Goal: Task Accomplishment & Management: Manage account settings

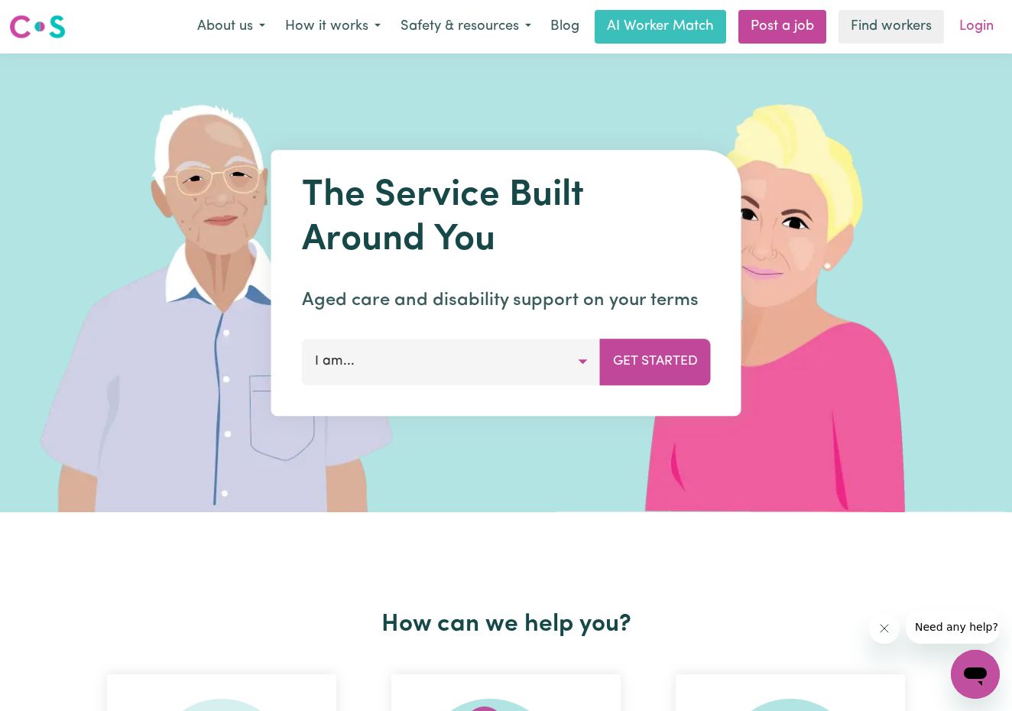
click at [974, 31] on link "Login" at bounding box center [976, 27] width 53 height 34
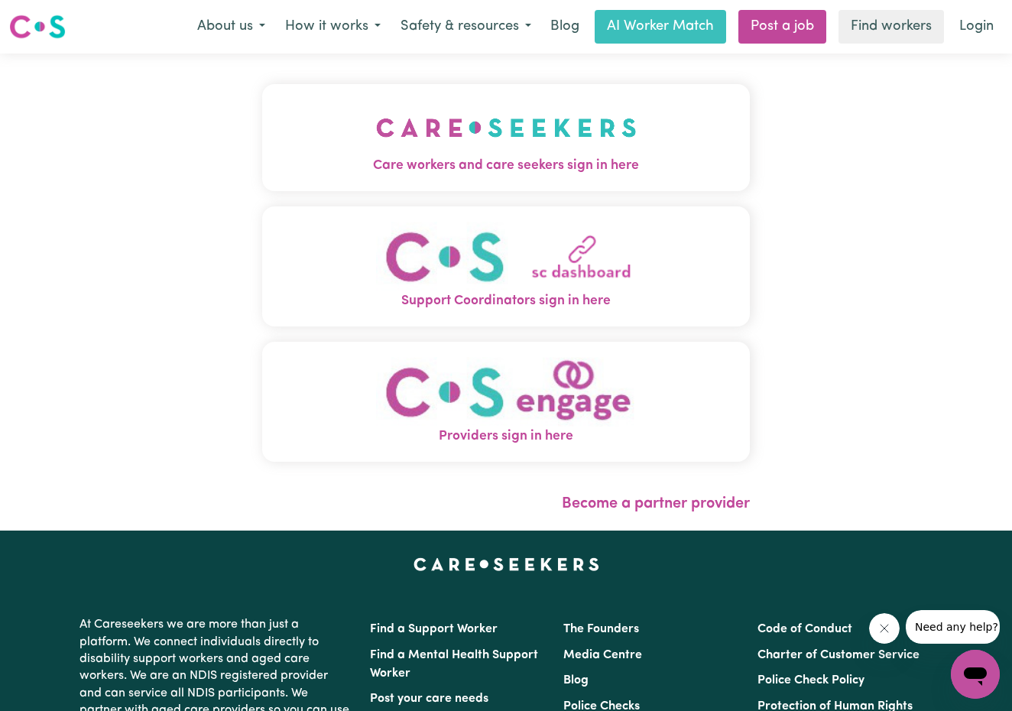
click at [465, 128] on img "Care workers and care seekers sign in here" at bounding box center [506, 127] width 261 height 57
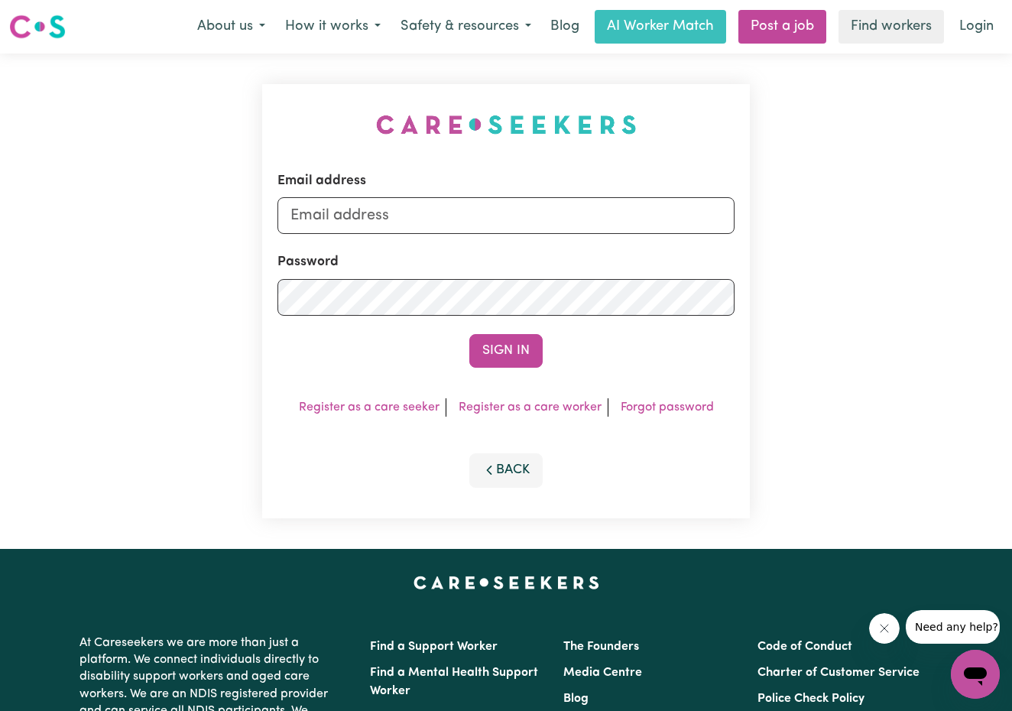
click at [213, 332] on div "Email address Password Sign In Register as a care seeker Register as a care wor…" at bounding box center [506, 301] width 1012 height 495
type input "[EMAIL_ADDRESS][DOMAIN_NAME]"
click at [511, 358] on button "Sign In" at bounding box center [505, 351] width 73 height 34
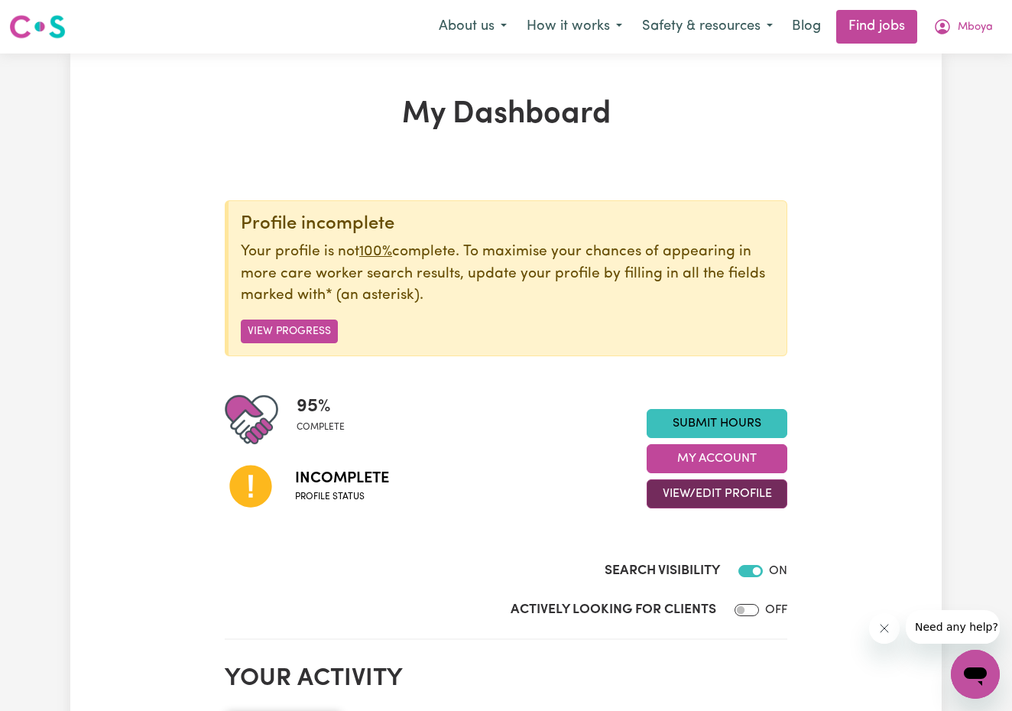
click at [709, 486] on button "View/Edit Profile" at bounding box center [717, 493] width 141 height 29
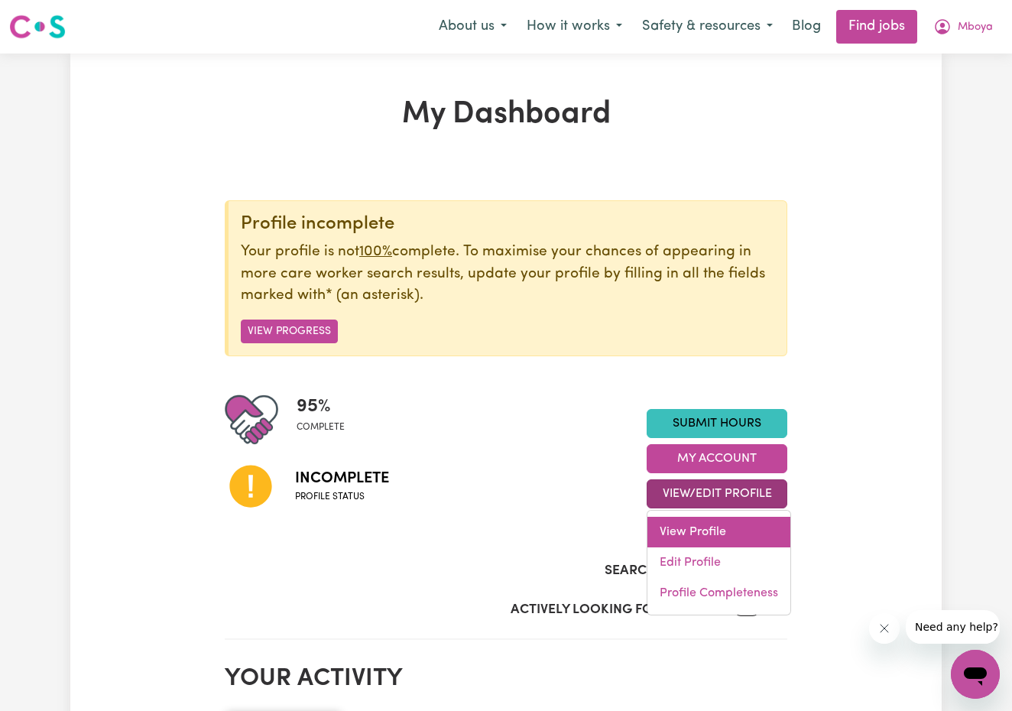
click at [708, 535] on link "View Profile" at bounding box center [718, 532] width 143 height 31
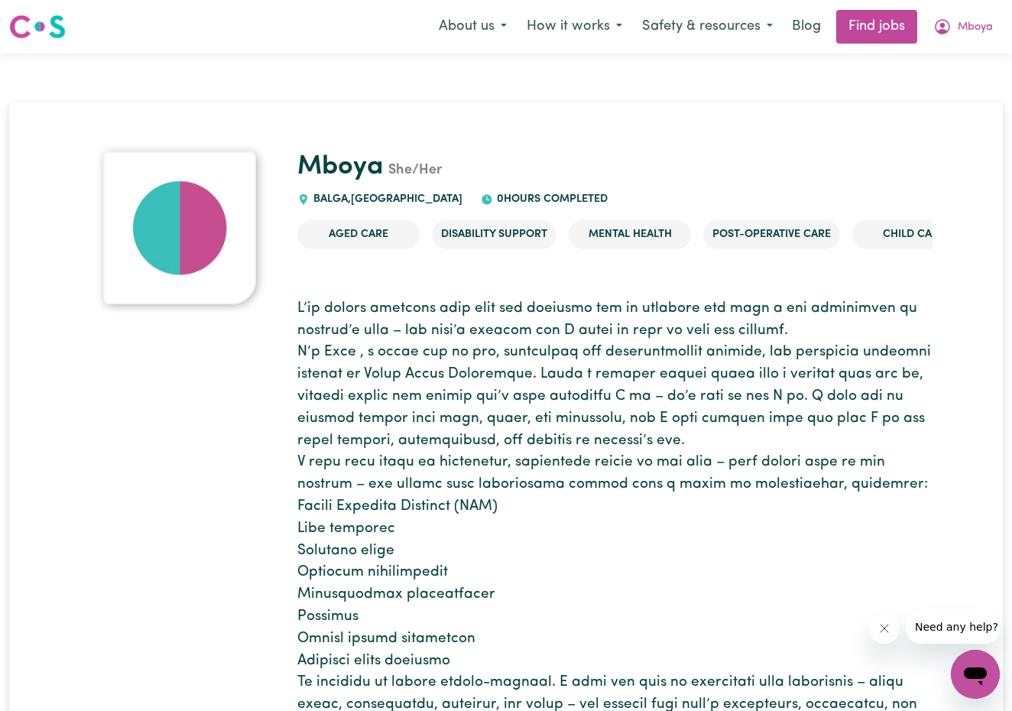
click at [212, 217] on img at bounding box center [179, 227] width 153 height 153
click at [187, 216] on img at bounding box center [179, 227] width 153 height 153
click at [966, 26] on span "Mboya" at bounding box center [975, 27] width 35 height 17
click at [938, 85] on link "My Dashboard" at bounding box center [941, 87] width 121 height 29
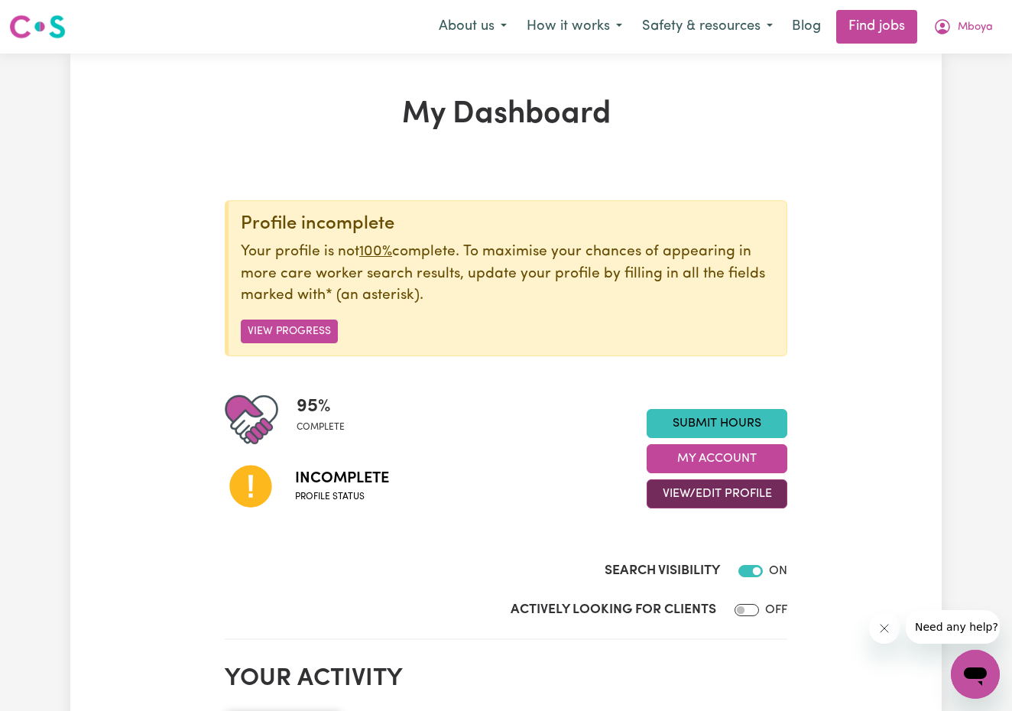
click at [696, 491] on button "View/Edit Profile" at bounding box center [717, 493] width 141 height 29
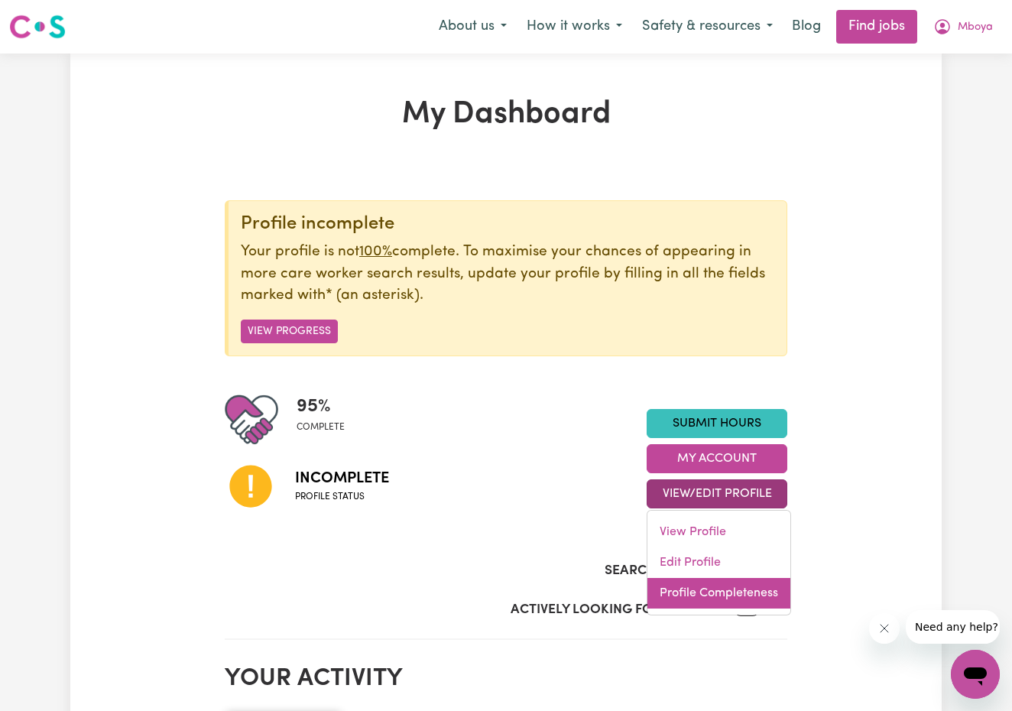
click at [692, 585] on link "Profile Completeness" at bounding box center [718, 593] width 143 height 31
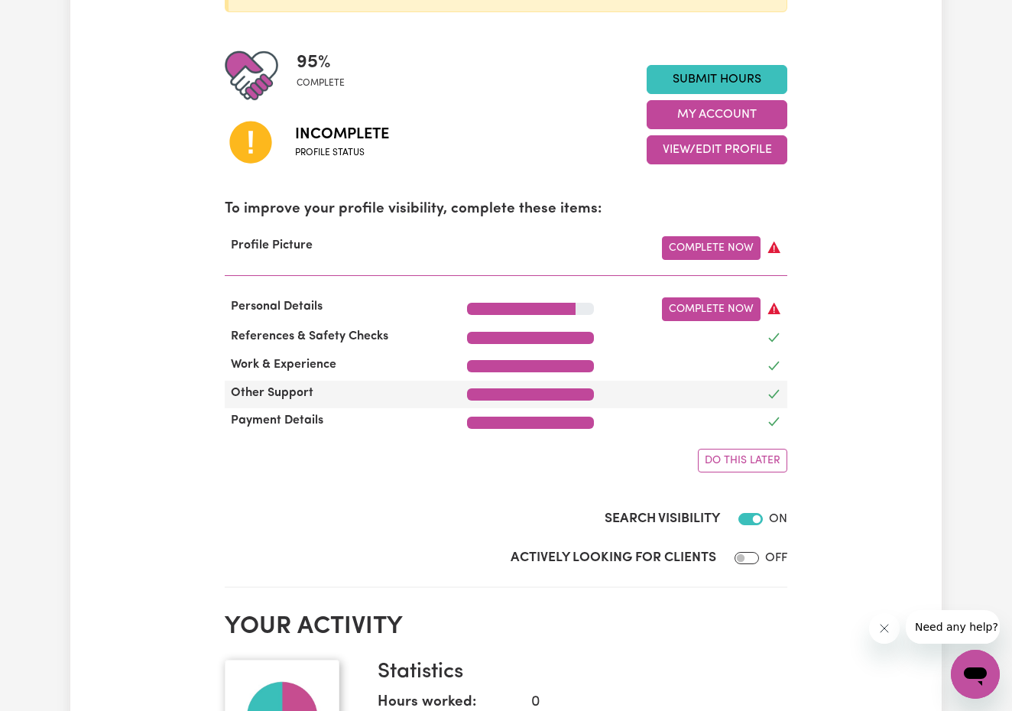
scroll to position [345, 0]
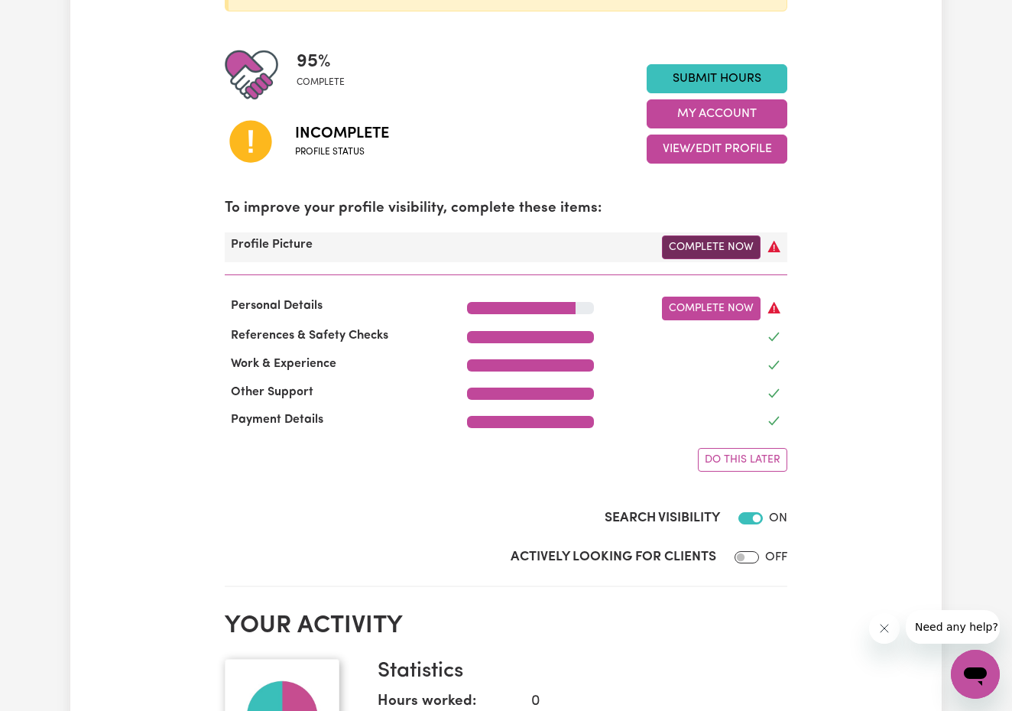
click at [701, 242] on link "Complete Now" at bounding box center [711, 247] width 99 height 24
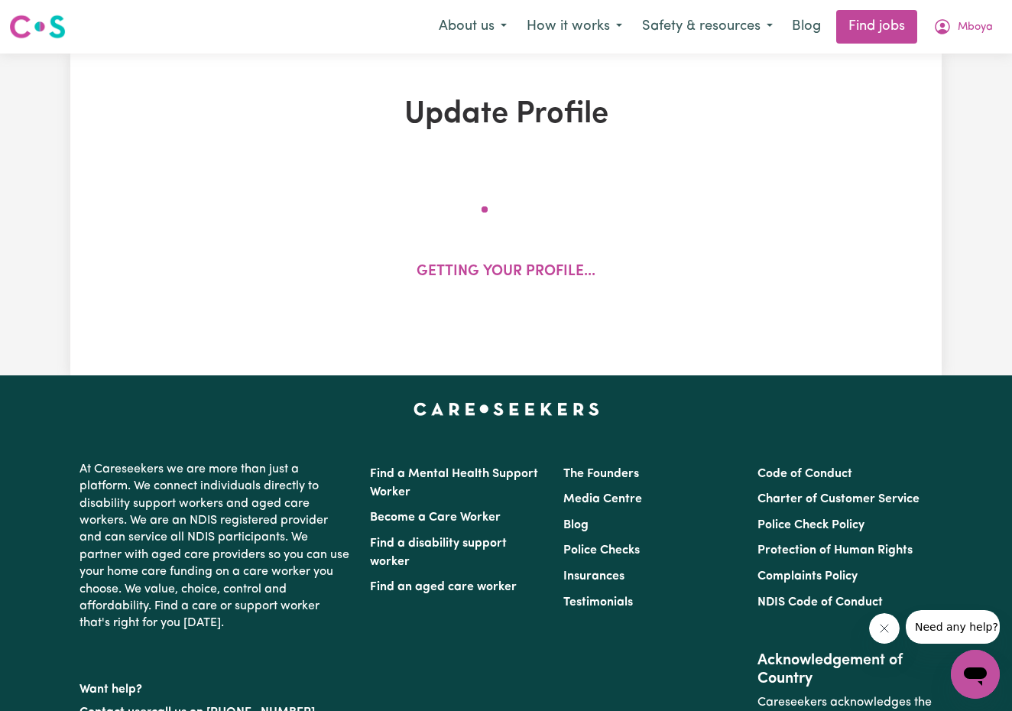
select select "[DEMOGRAPHIC_DATA]"
select select "Student Visa"
select select "Studying a healthcare related degree or qualification"
select select "60"
select select "70"
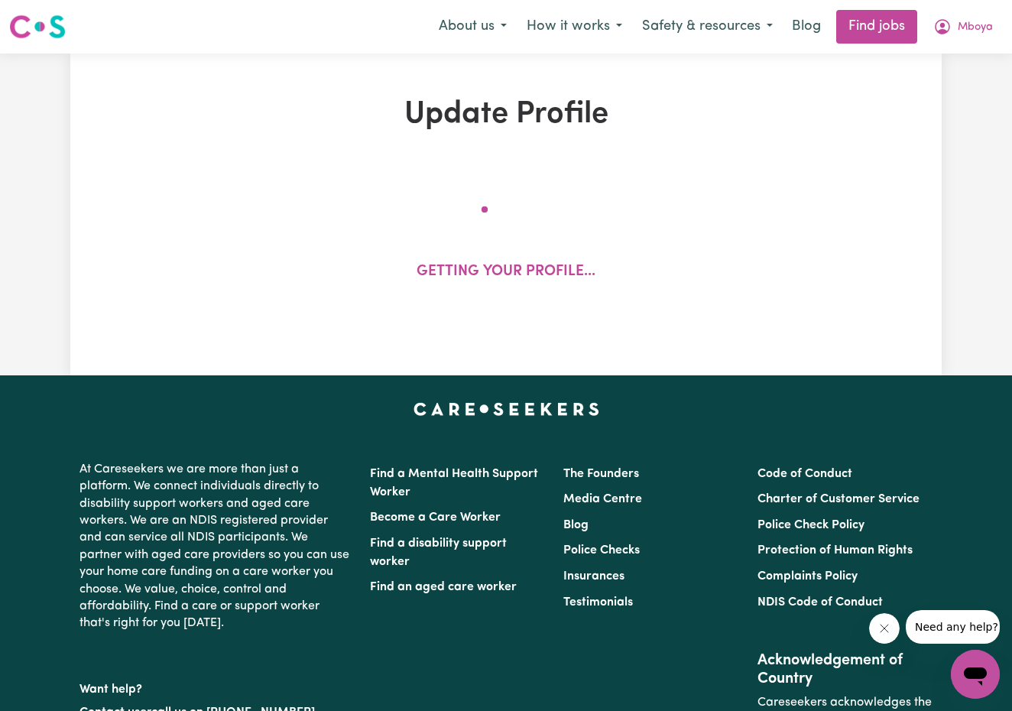
select select "85"
select select "120"
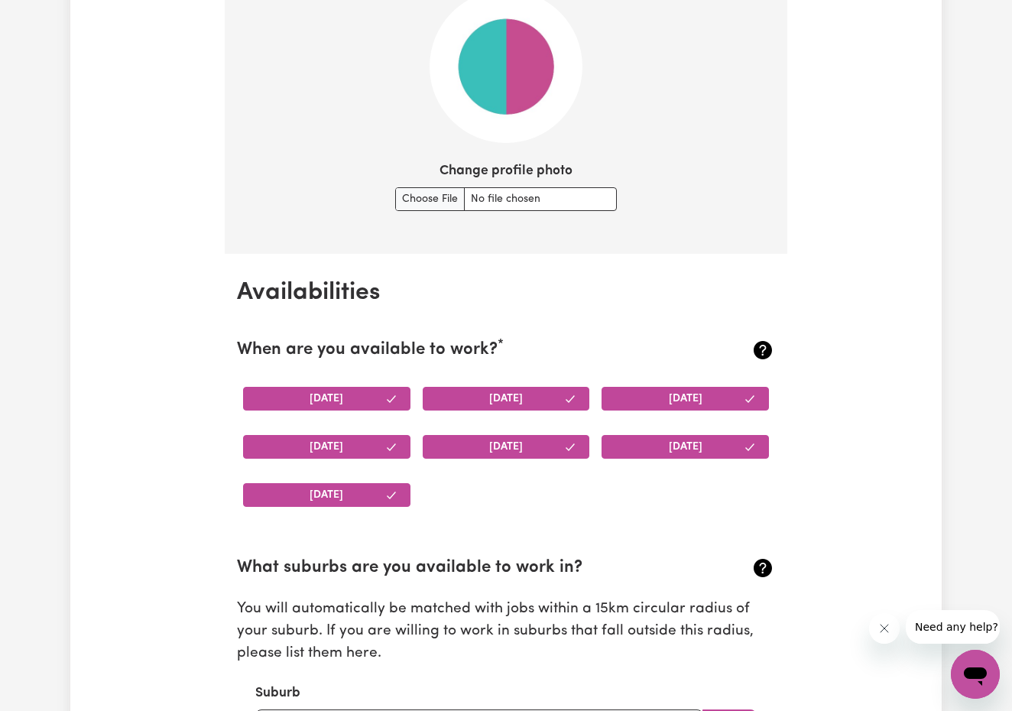
scroll to position [1046, 0]
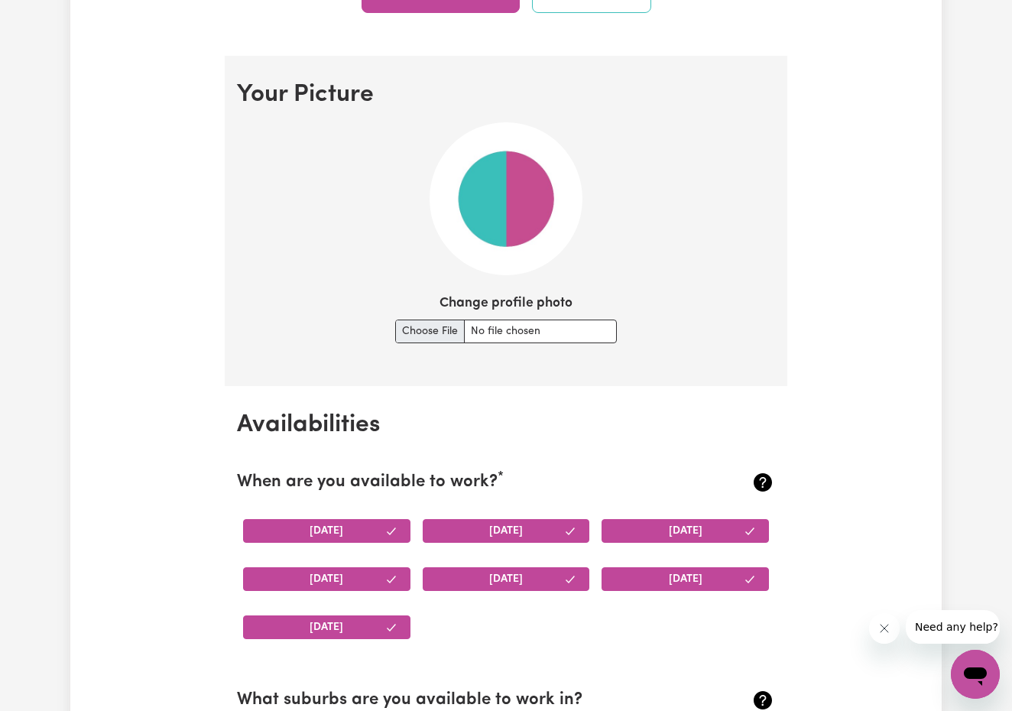
click at [430, 331] on input "Change profile photo" at bounding box center [506, 331] width 222 height 24
click at [429, 331] on input "Change profile photo" at bounding box center [506, 331] width 222 height 24
click at [488, 222] on img at bounding box center [506, 198] width 153 height 153
click at [413, 331] on input "Change profile photo" at bounding box center [506, 331] width 222 height 24
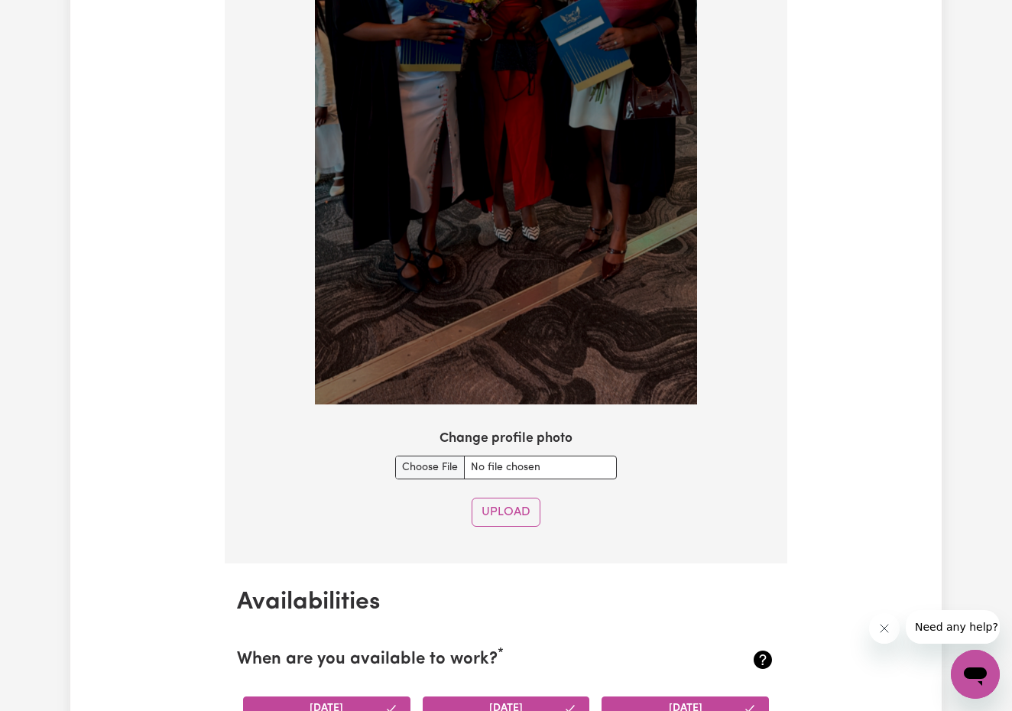
scroll to position [1438, 0]
click at [443, 464] on input "Change profile photo" at bounding box center [506, 467] width 222 height 24
type input "C:\fakepath\IMG20210112142047.jpg"
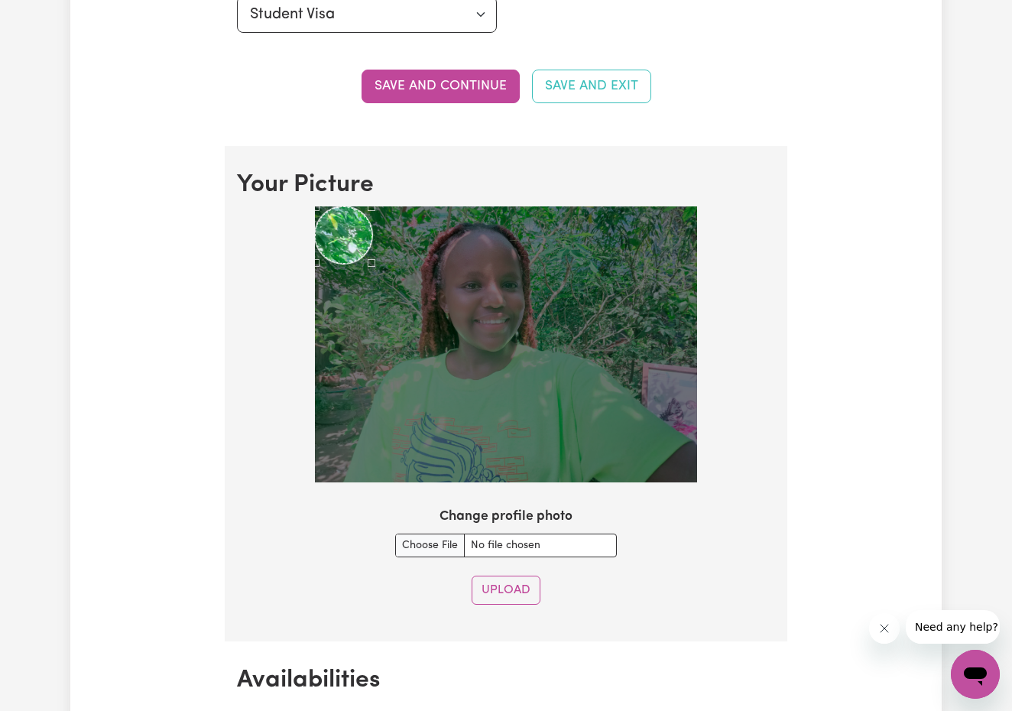
scroll to position [957, 0]
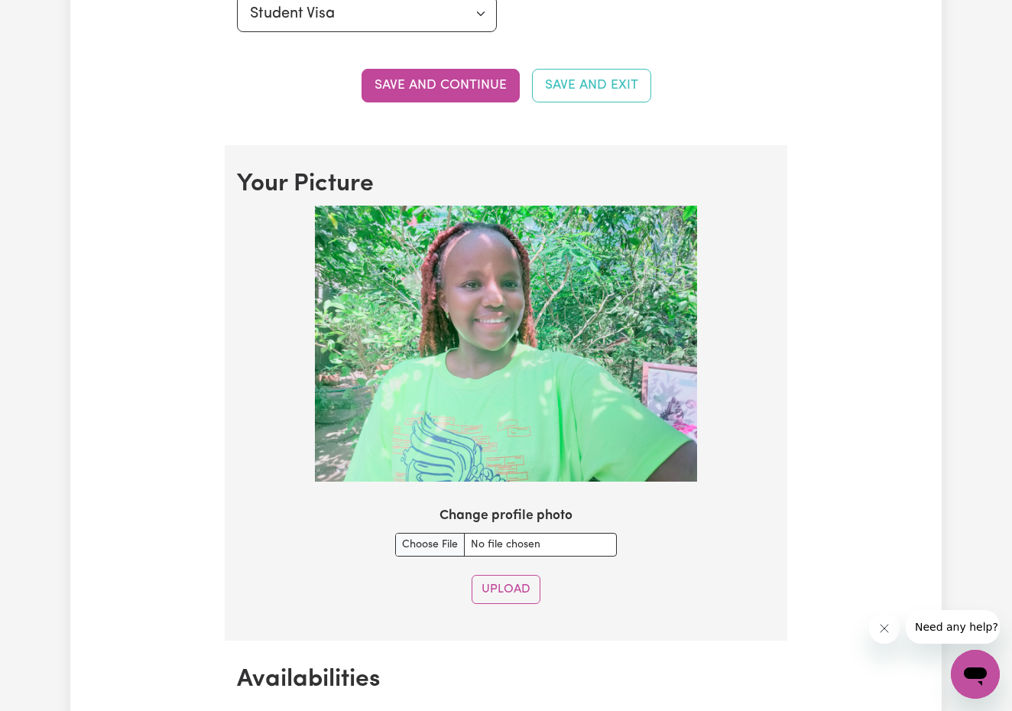
click at [371, 266] on img at bounding box center [506, 344] width 382 height 277
click at [507, 587] on button "Upload" at bounding box center [506, 589] width 69 height 29
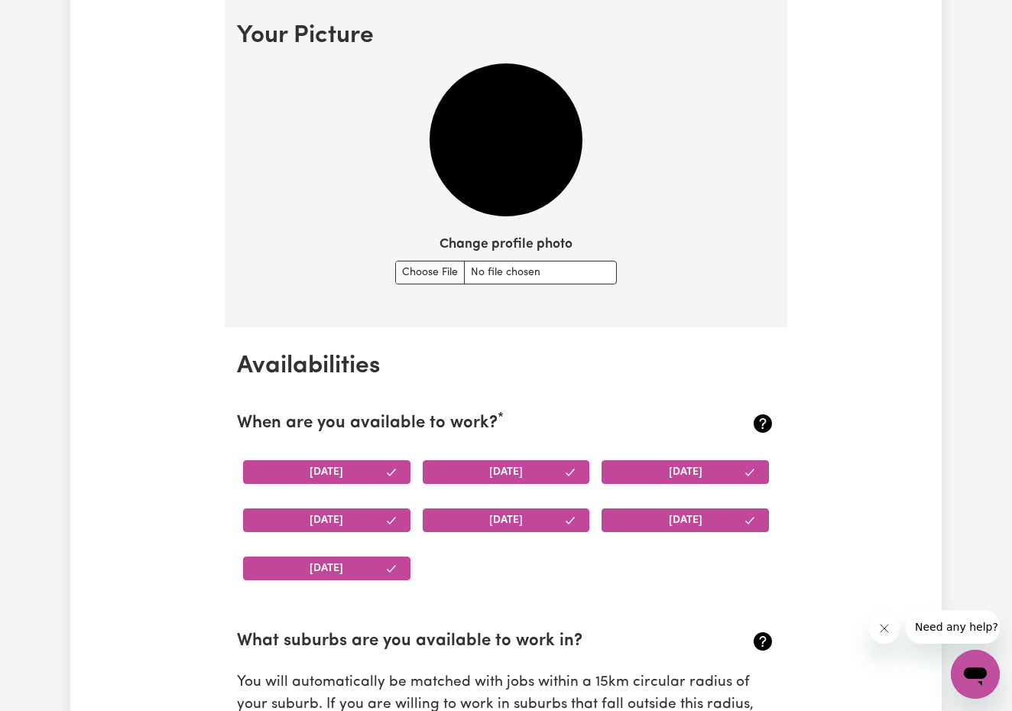
scroll to position [1065, 0]
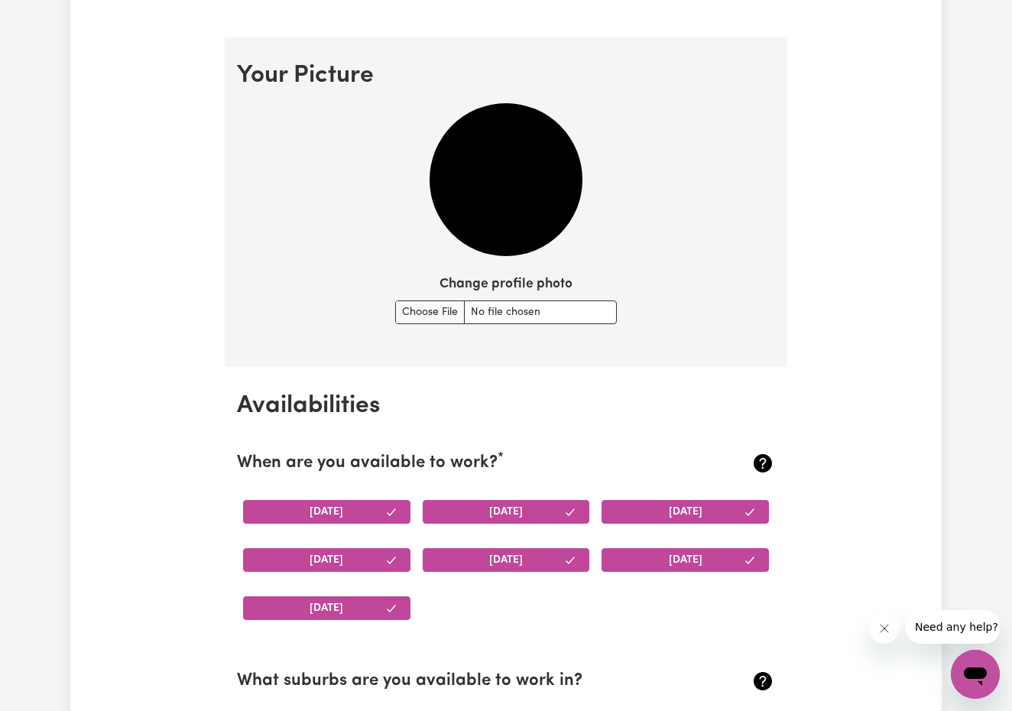
click at [497, 169] on img at bounding box center [506, 179] width 153 height 153
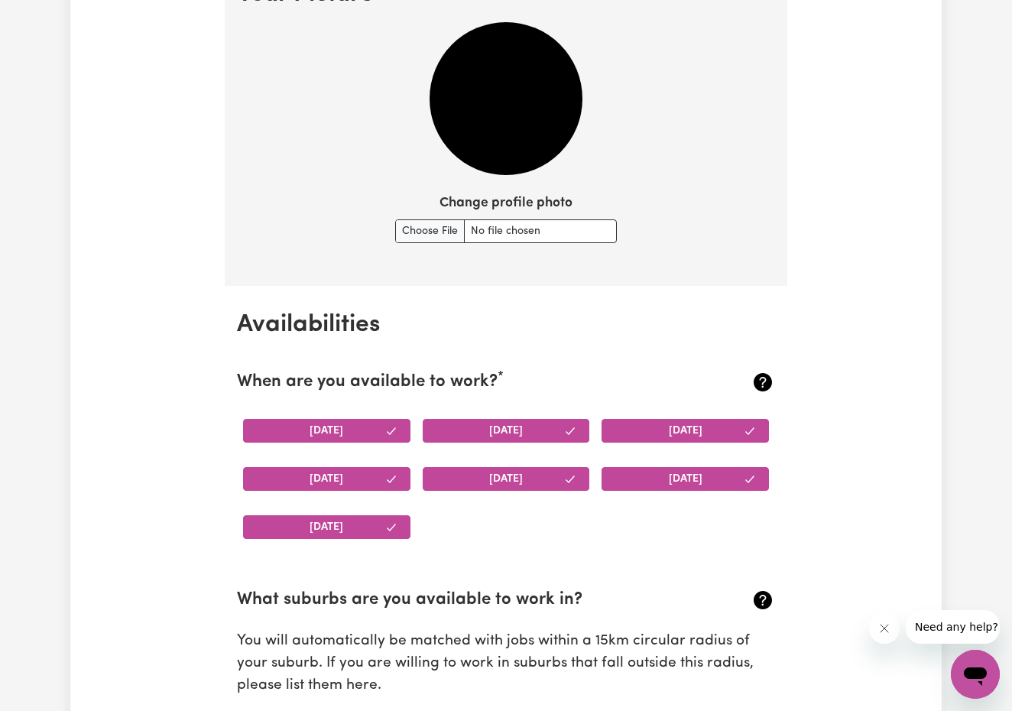
scroll to position [1112, 0]
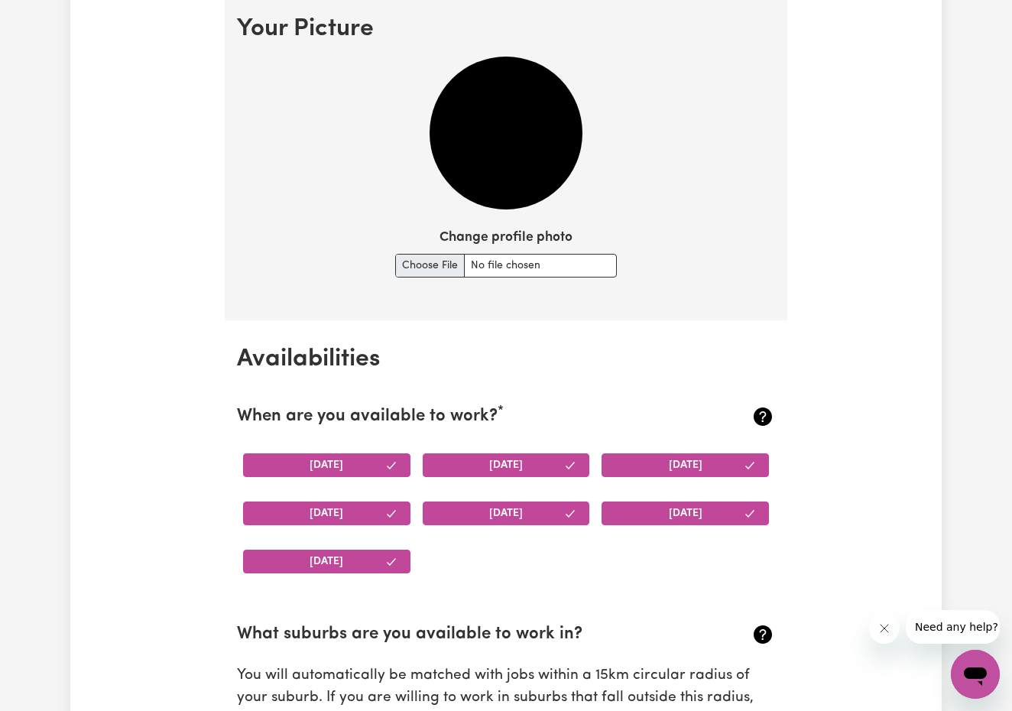
click at [439, 265] on input "Change profile photo" at bounding box center [506, 266] width 222 height 24
type input "C:\fakepath\IMG20210112142047.jpg"
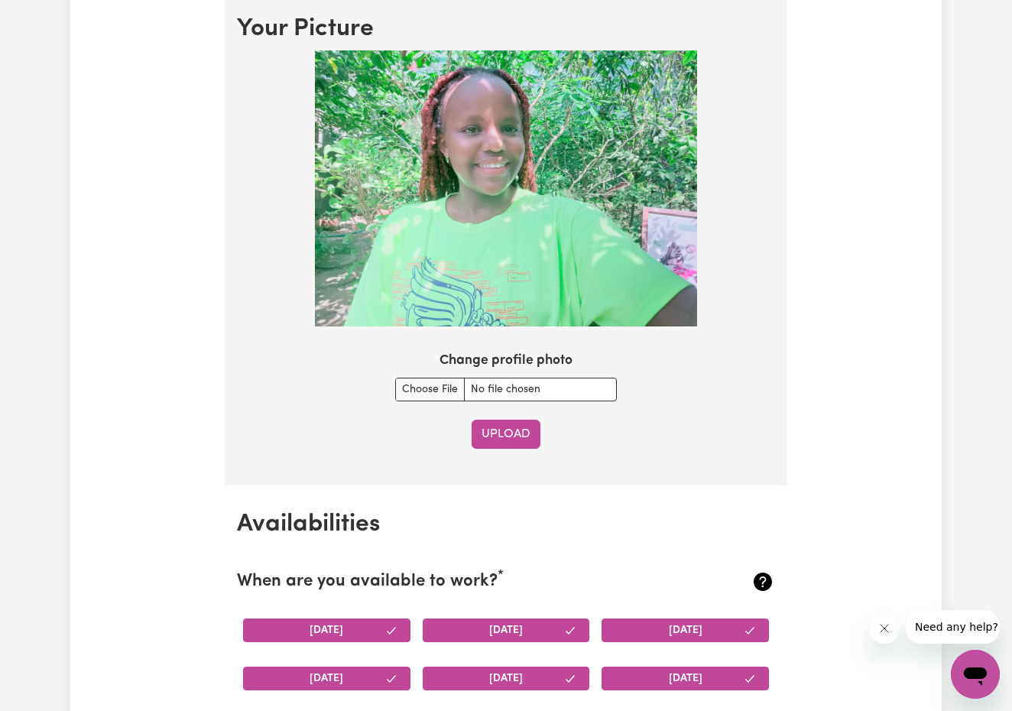
click at [509, 436] on button "Upload" at bounding box center [506, 434] width 69 height 29
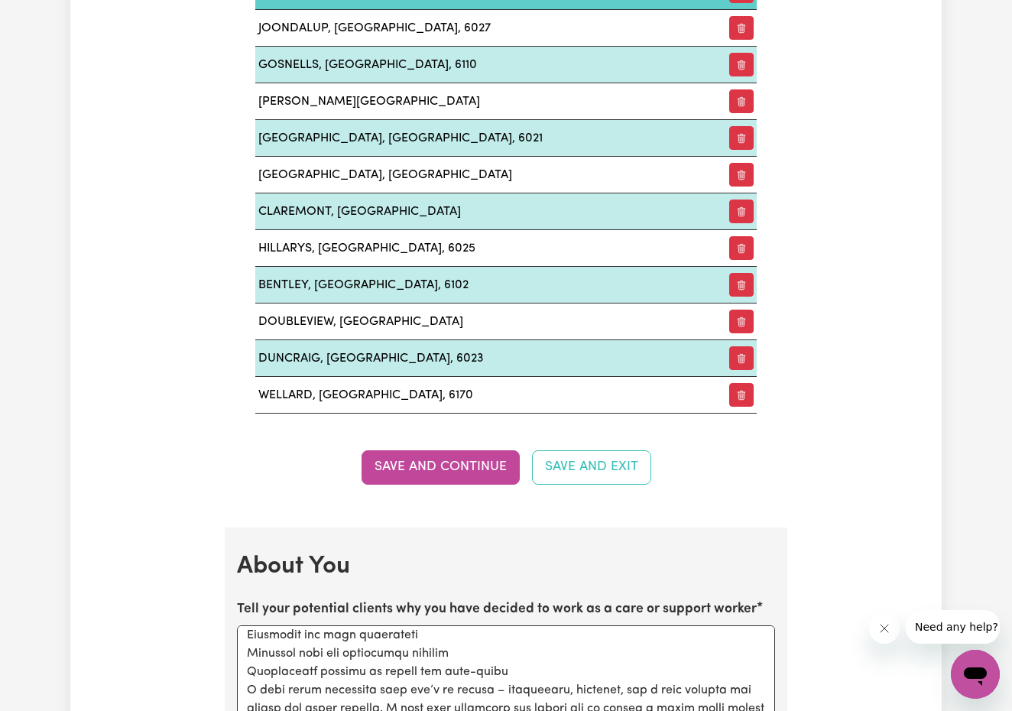
scroll to position [2075, 0]
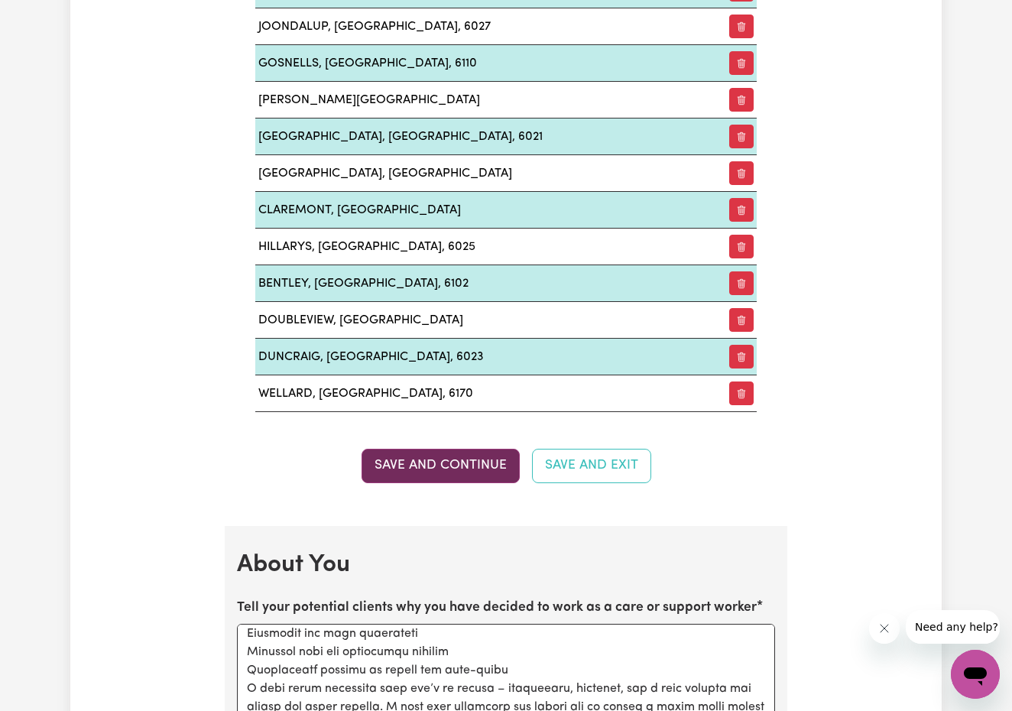
click at [482, 474] on button "Save and Continue" at bounding box center [441, 466] width 158 height 34
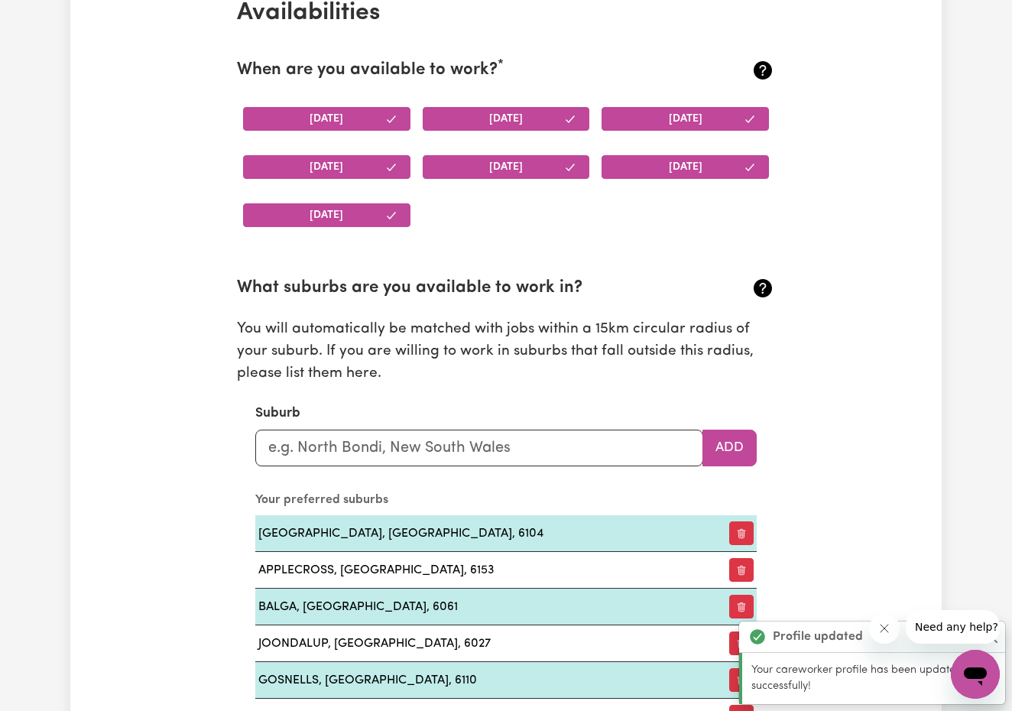
scroll to position [1459, 0]
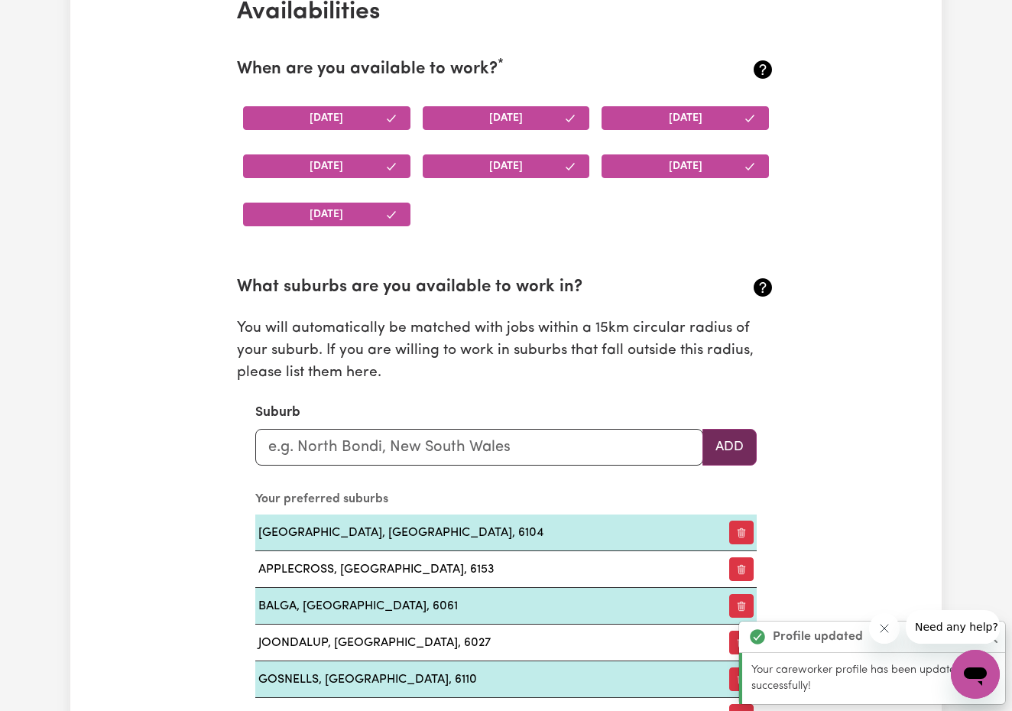
click at [716, 453] on button "Add" at bounding box center [729, 447] width 54 height 37
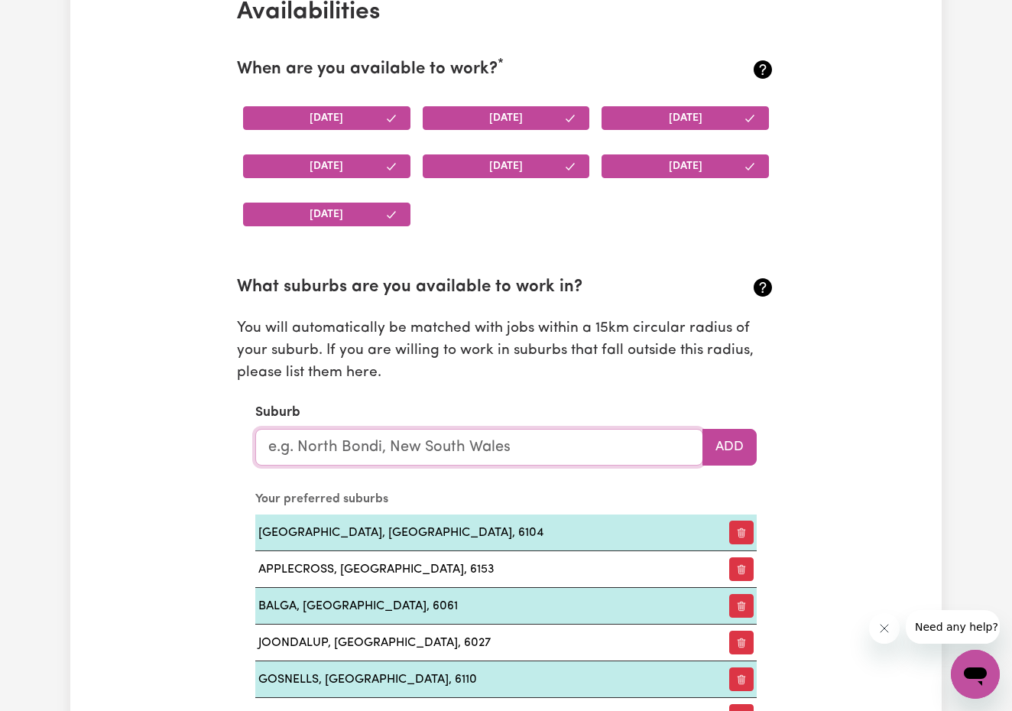
click at [394, 450] on input "text" at bounding box center [479, 447] width 448 height 37
type input "Bra"
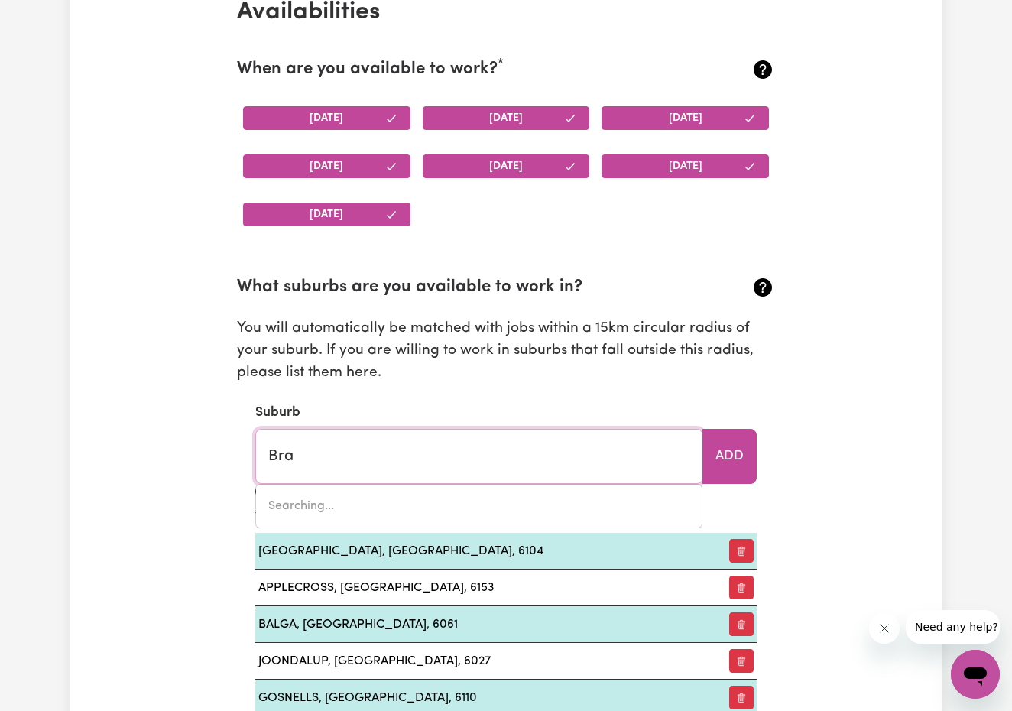
type input "[PERSON_NAME], [GEOGRAPHIC_DATA]"
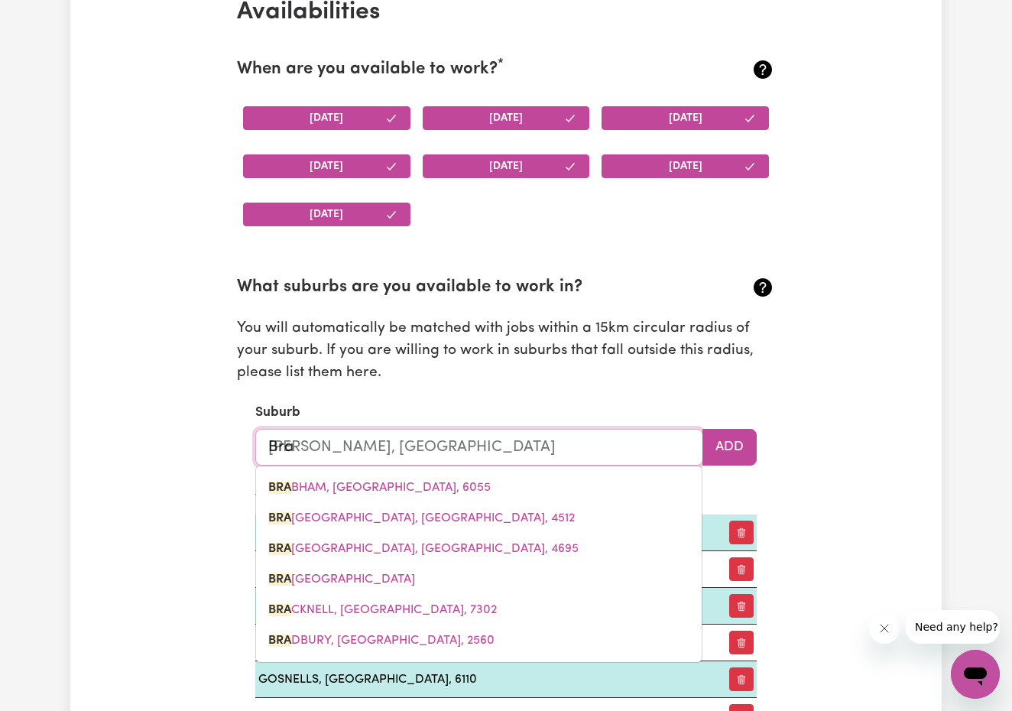
type input "Brab"
type input "[PERSON_NAME], [GEOGRAPHIC_DATA], 6055"
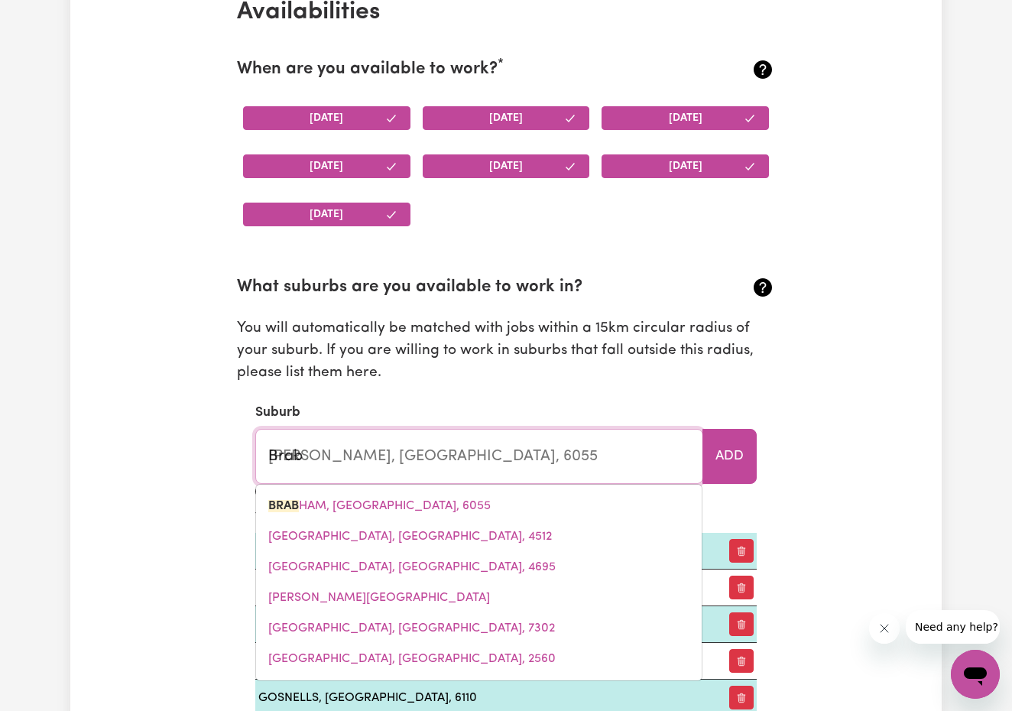
type input "Braba"
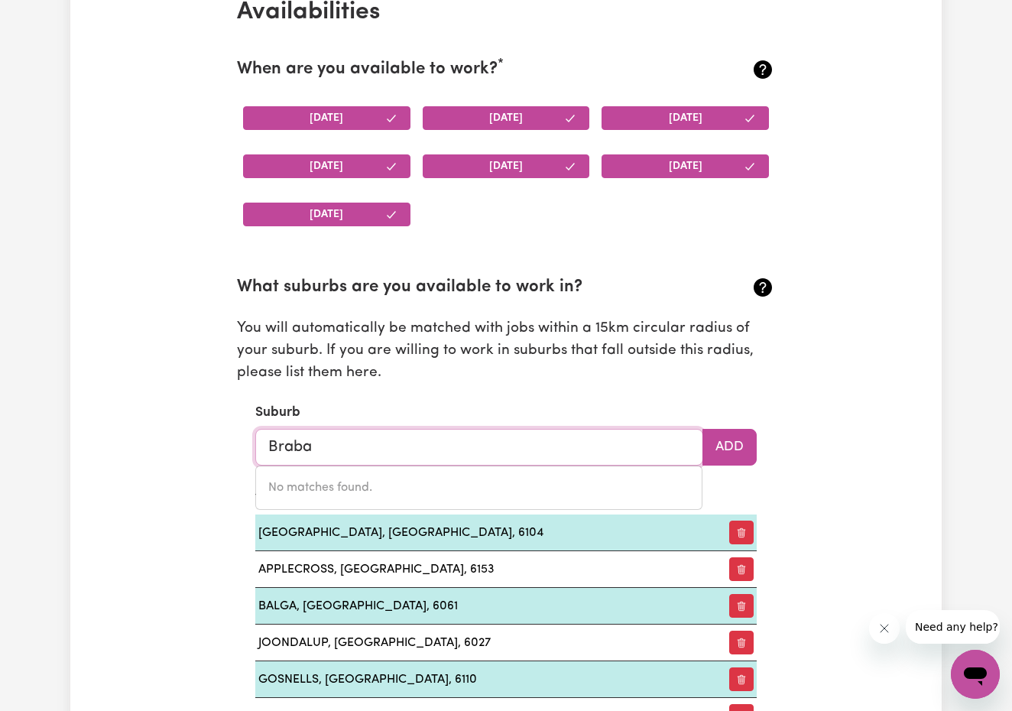
type input "Brab"
type input "[PERSON_NAME], [GEOGRAPHIC_DATA], 6055"
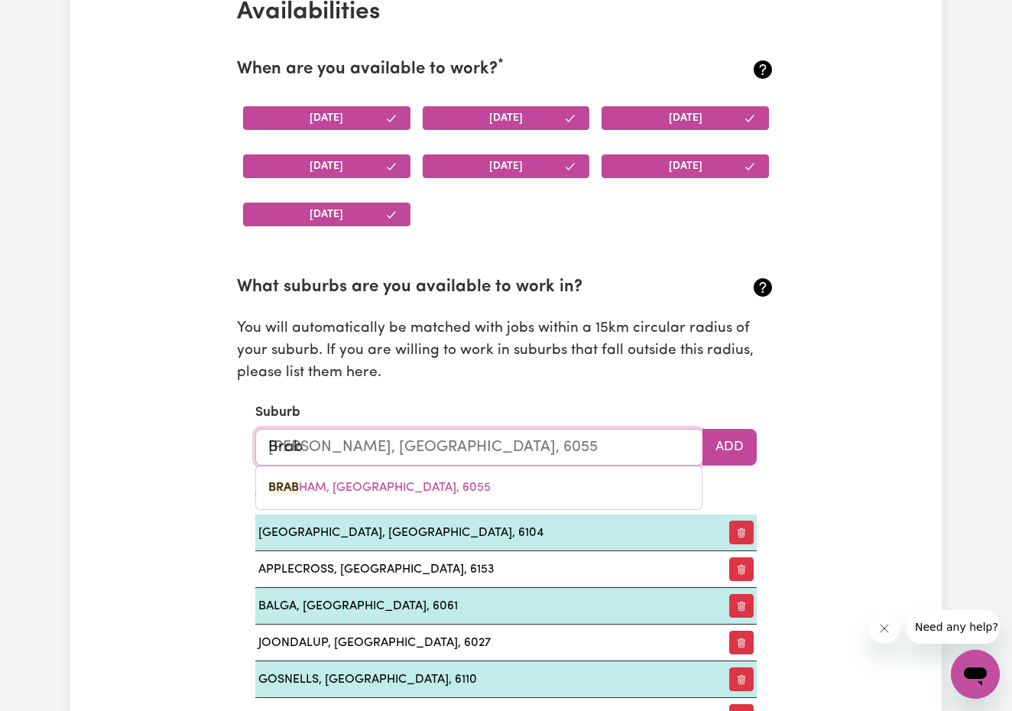
type input "Bra"
type input "[PERSON_NAME], [GEOGRAPHIC_DATA]"
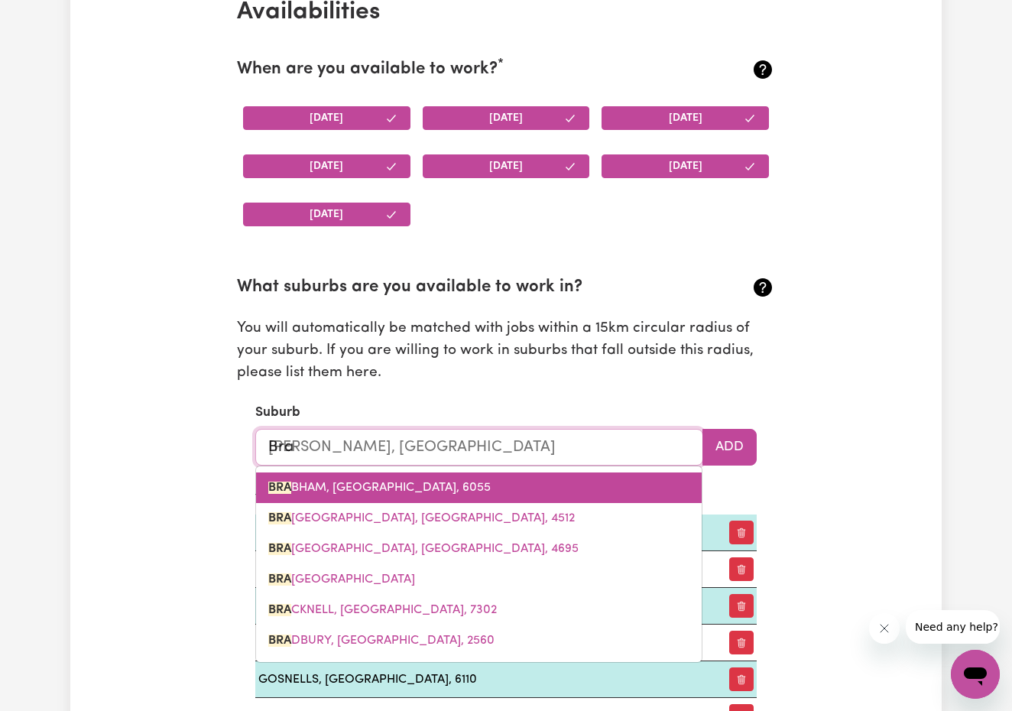
click at [342, 482] on span "BRA BHAM, [GEOGRAPHIC_DATA], 6055" at bounding box center [379, 488] width 222 height 12
type input "[PERSON_NAME], [GEOGRAPHIC_DATA], 6055"
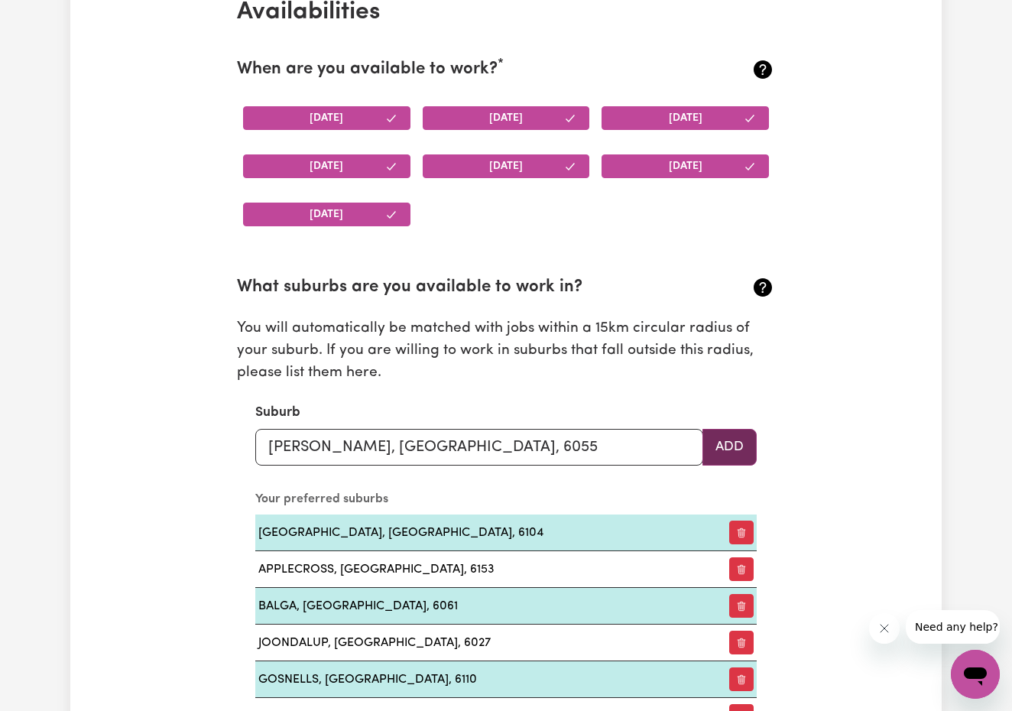
click at [747, 444] on button "Add" at bounding box center [729, 447] width 54 height 37
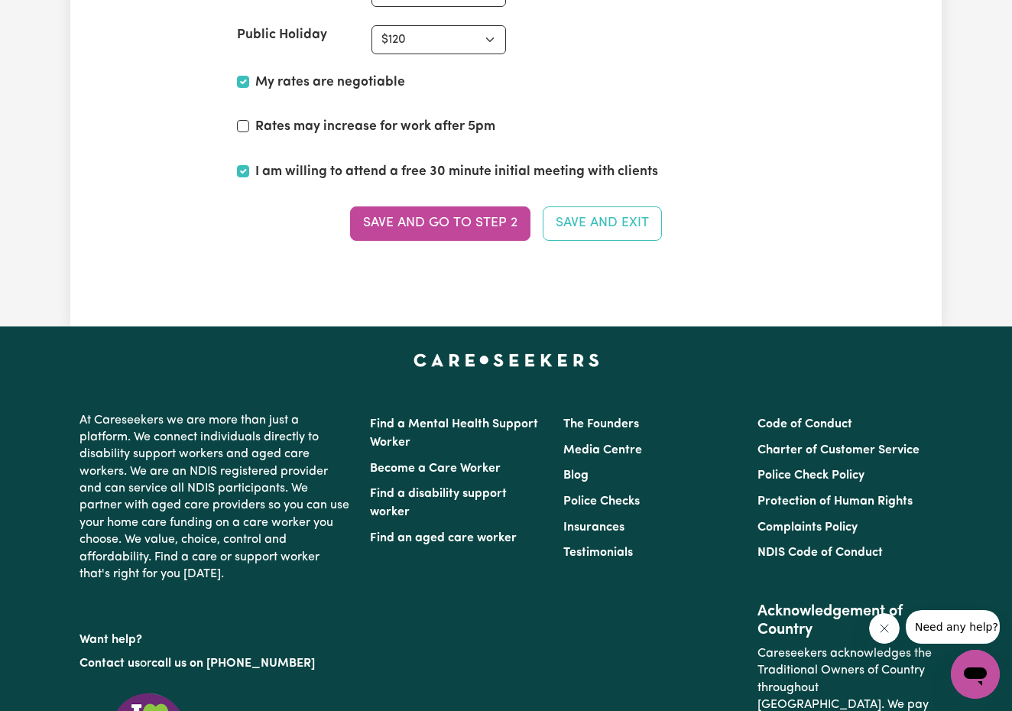
scroll to position [4369, 0]
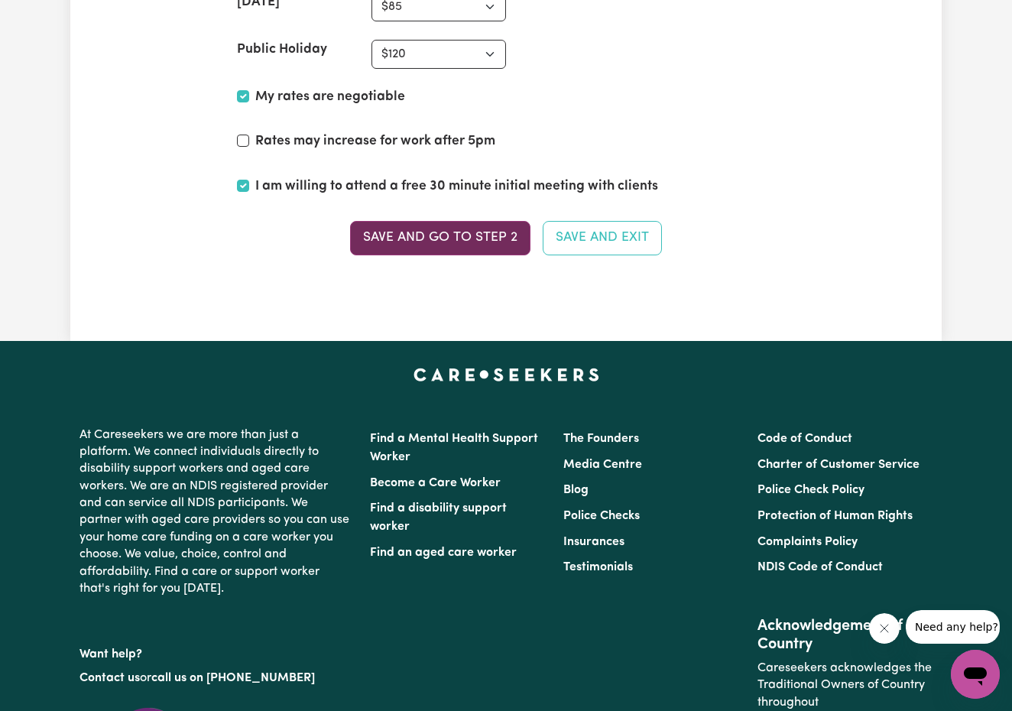
click at [468, 235] on button "Save and go to Step 2" at bounding box center [440, 238] width 180 height 34
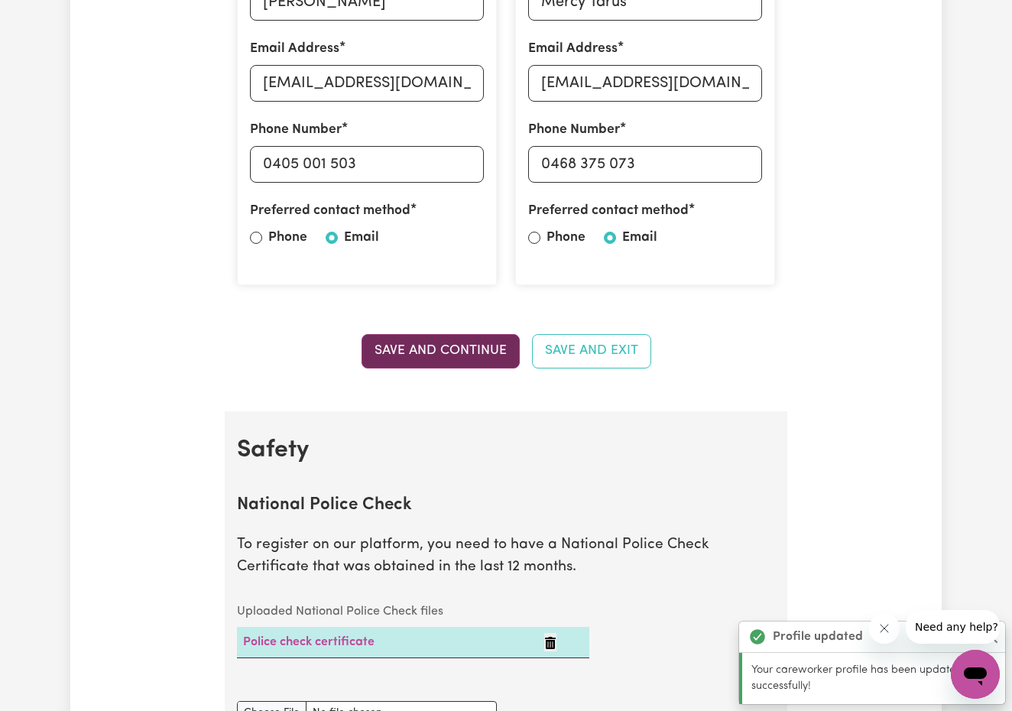
scroll to position [561, 0]
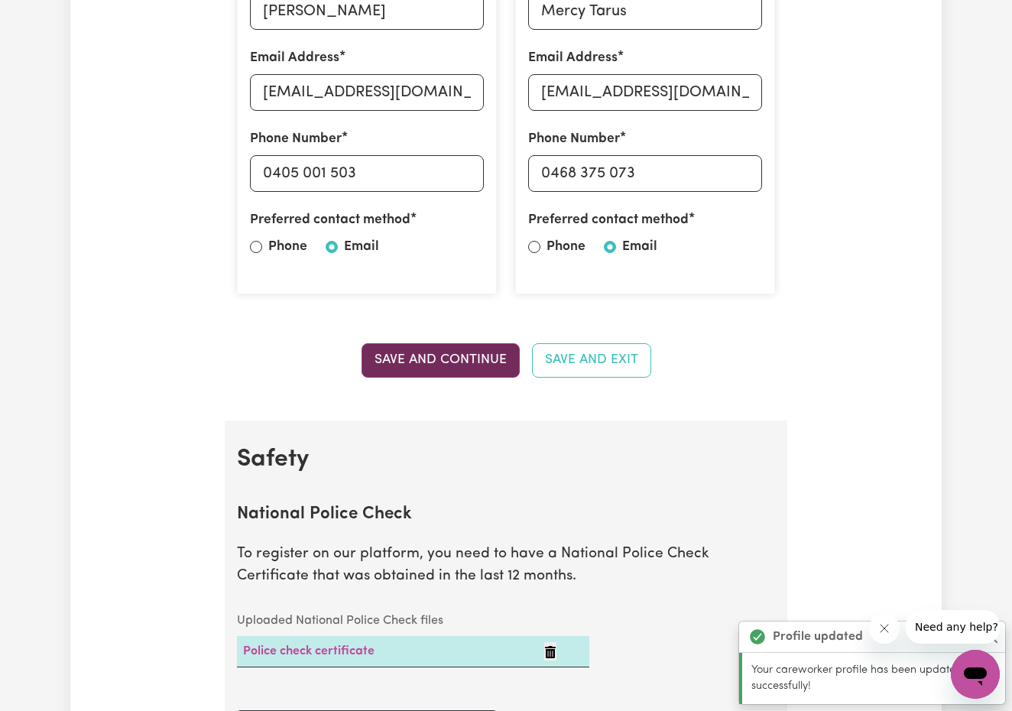
click at [449, 363] on button "Save and Continue" at bounding box center [441, 360] width 158 height 34
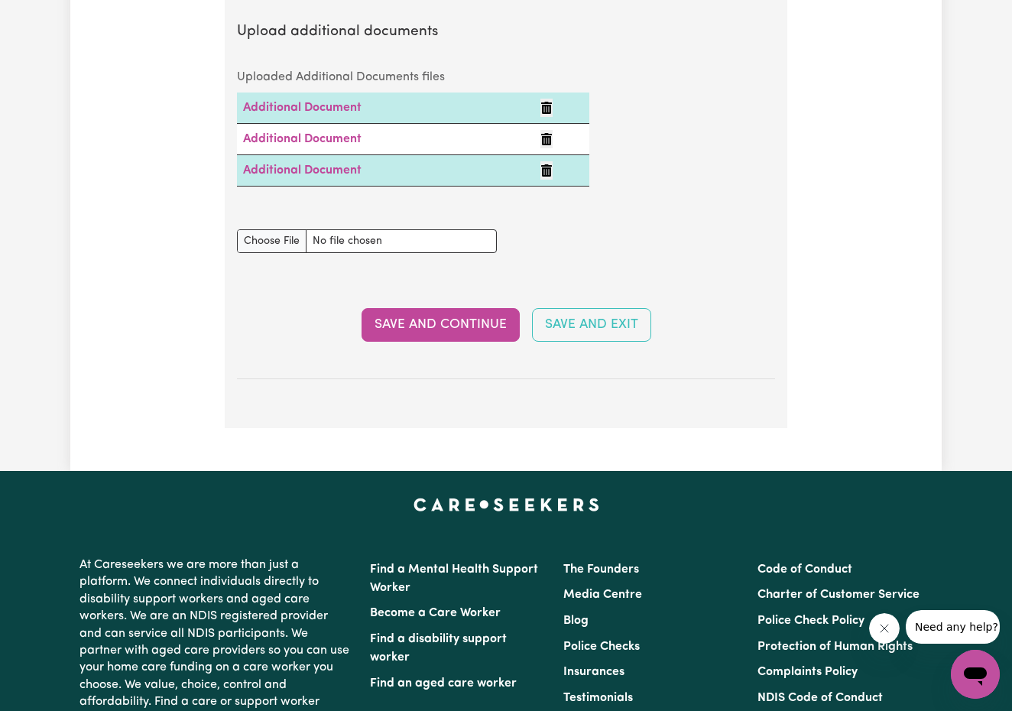
scroll to position [3272, 0]
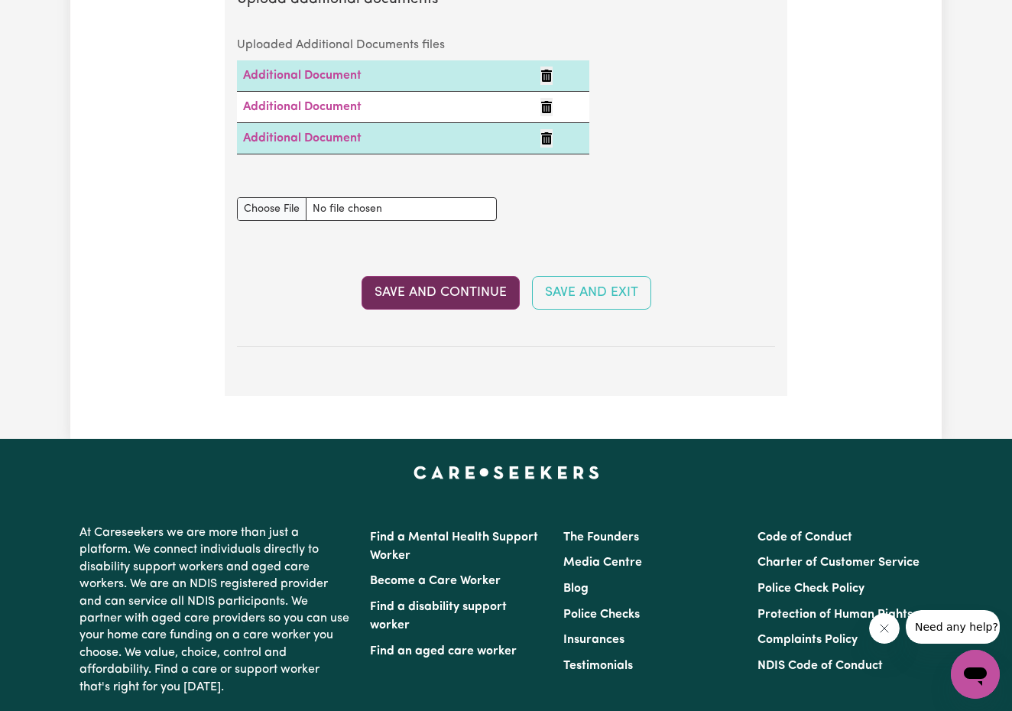
click at [446, 282] on button "Save and Continue" at bounding box center [441, 293] width 158 height 34
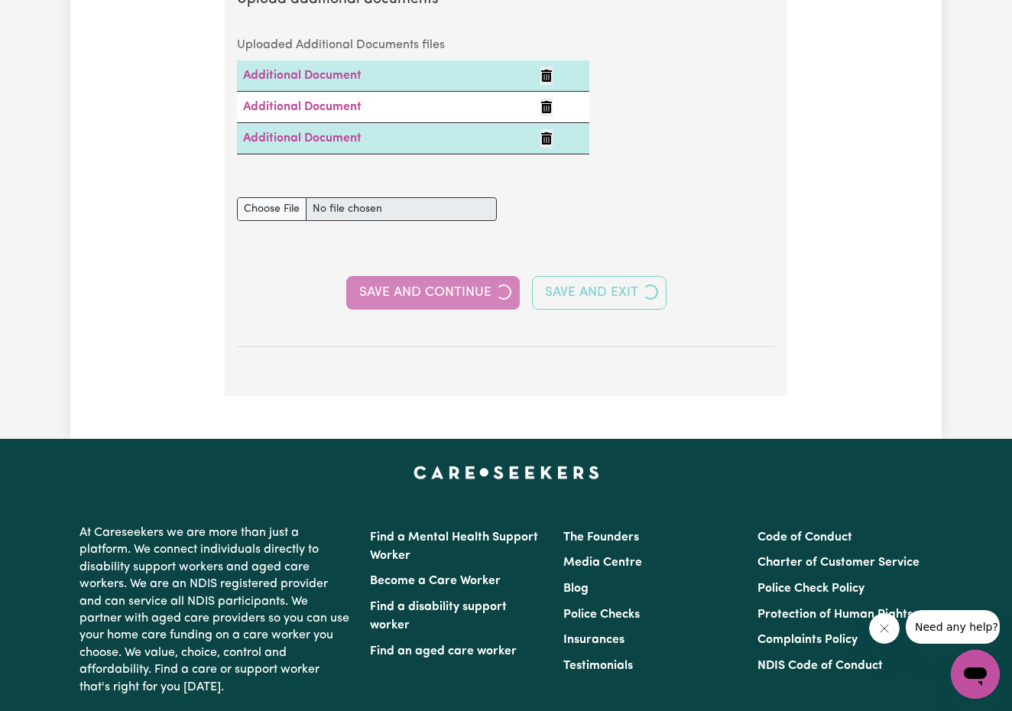
select select "2022"
select select "2025"
select select "2022"
select select "2024"
select select "2023"
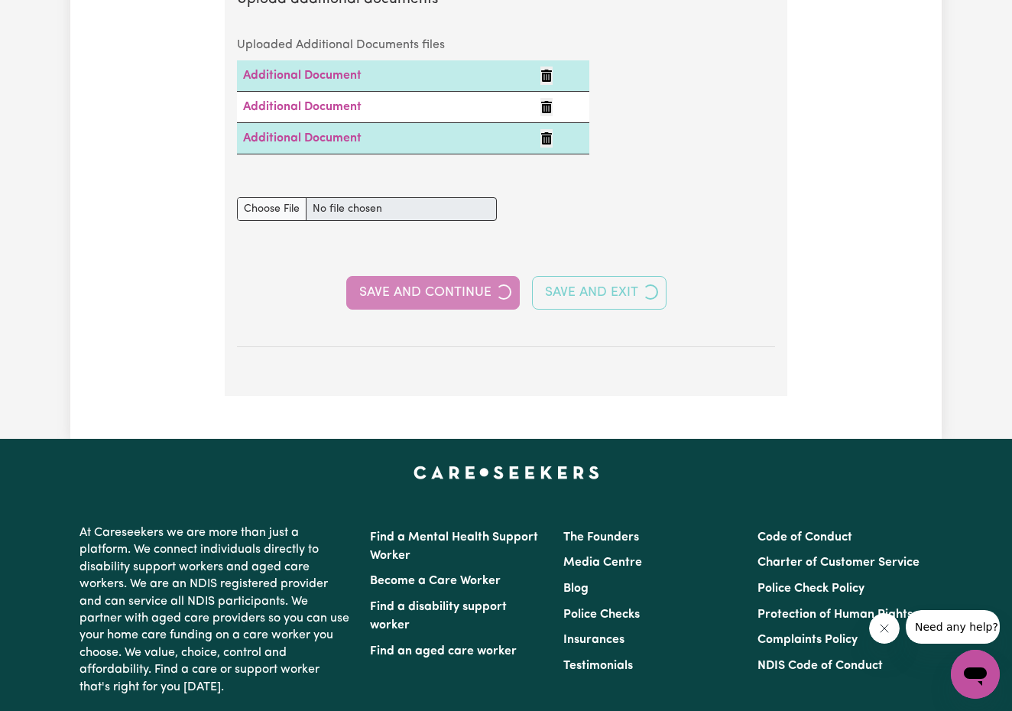
select select "2025"
select select "Certificate III (Individual Support)"
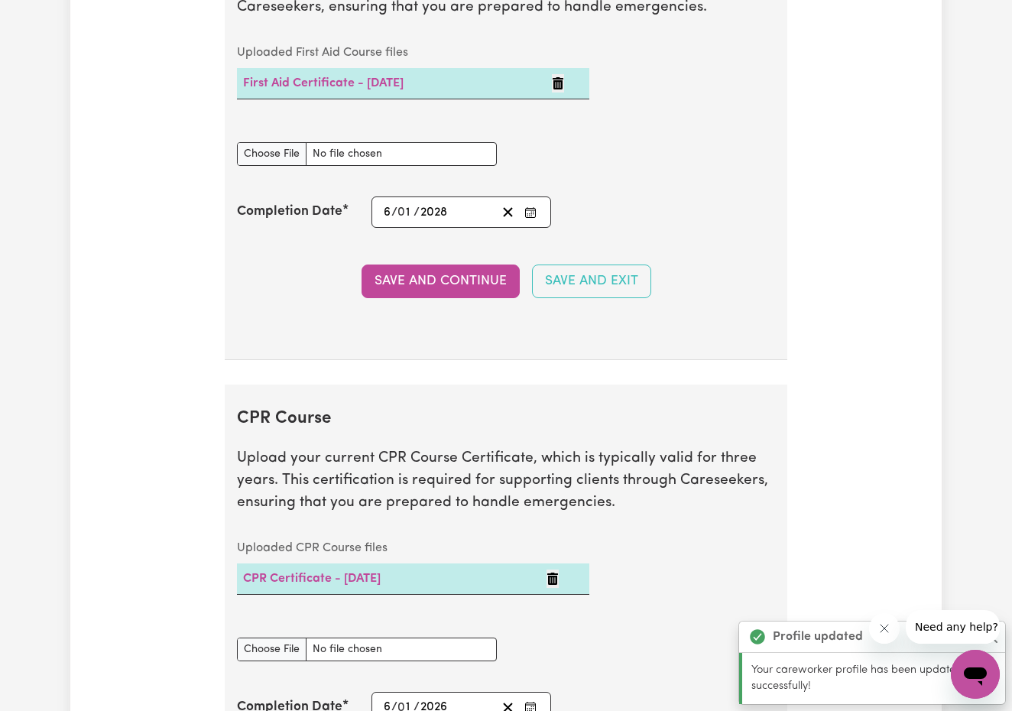
scroll to position [3607, 0]
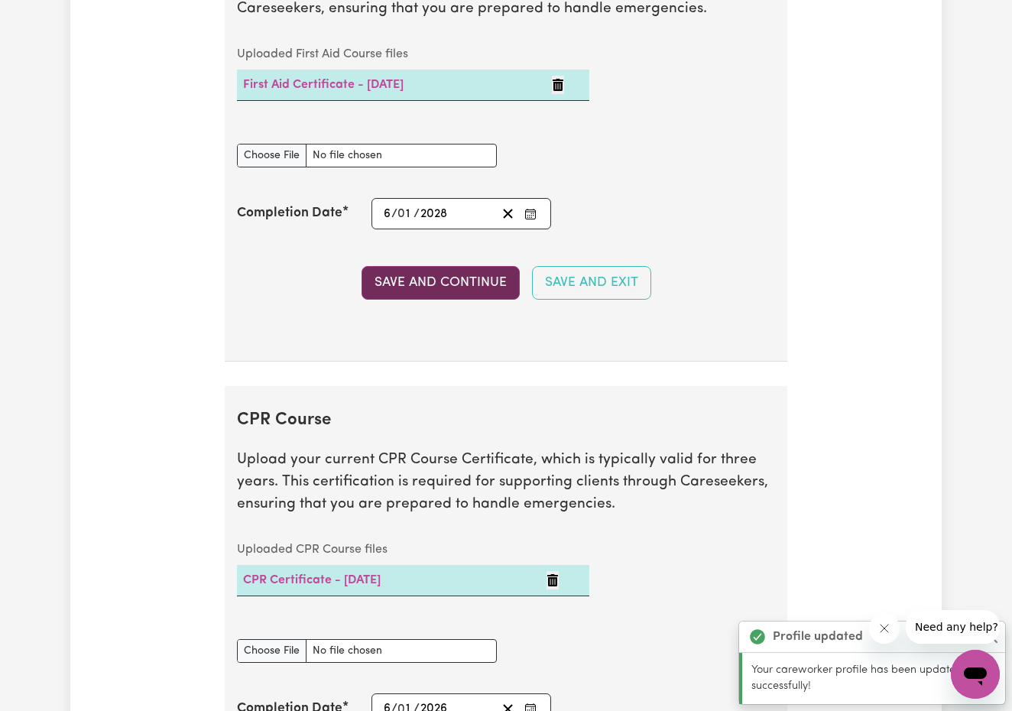
click at [449, 266] on button "Save and Continue" at bounding box center [441, 283] width 158 height 34
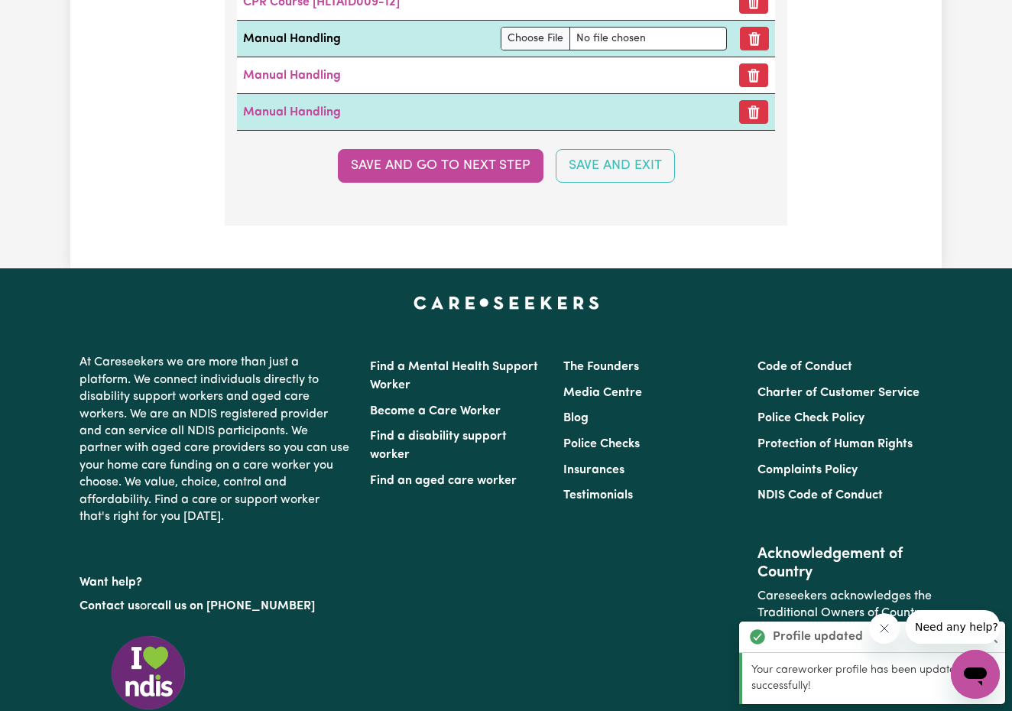
scroll to position [4914, 0]
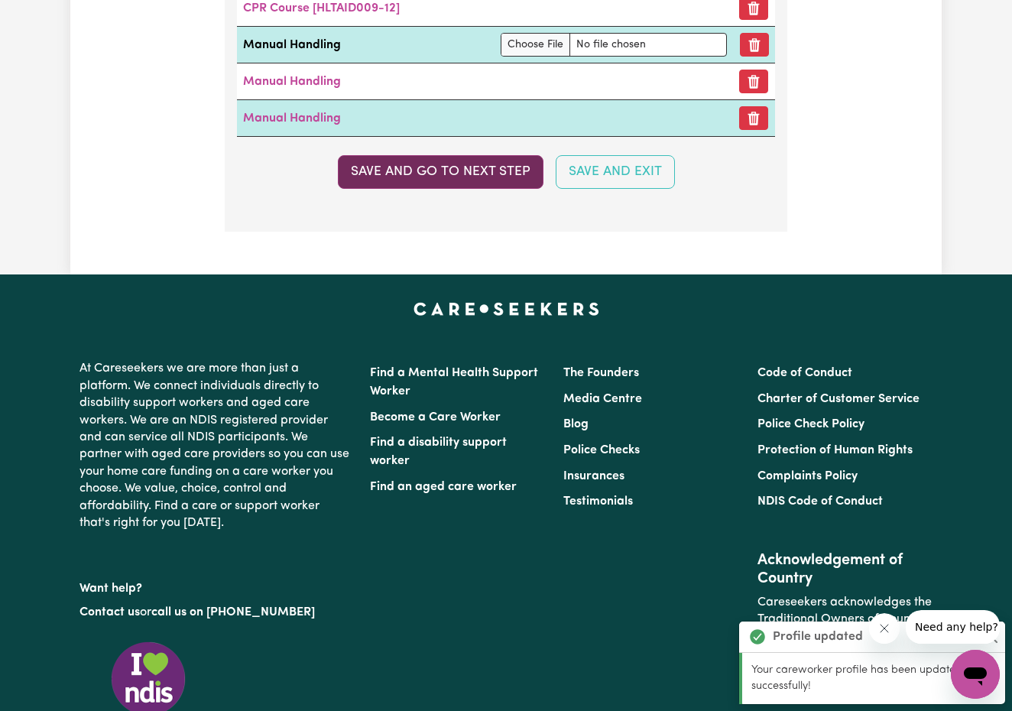
click at [443, 167] on button "Save and go to next step" at bounding box center [441, 172] width 206 height 34
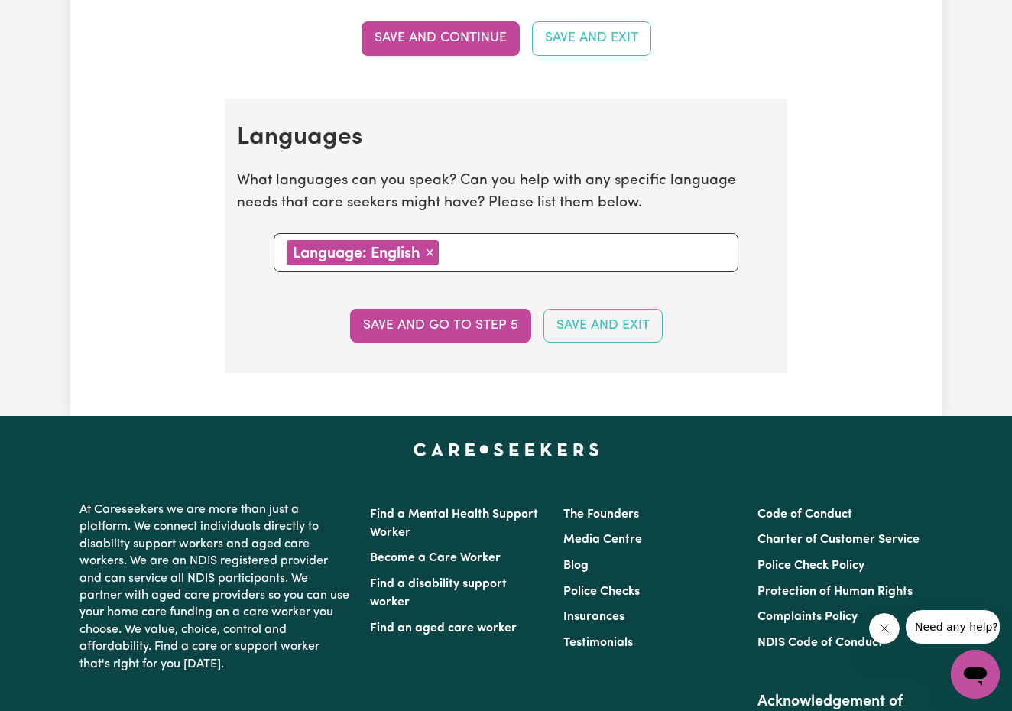
scroll to position [1701, 0]
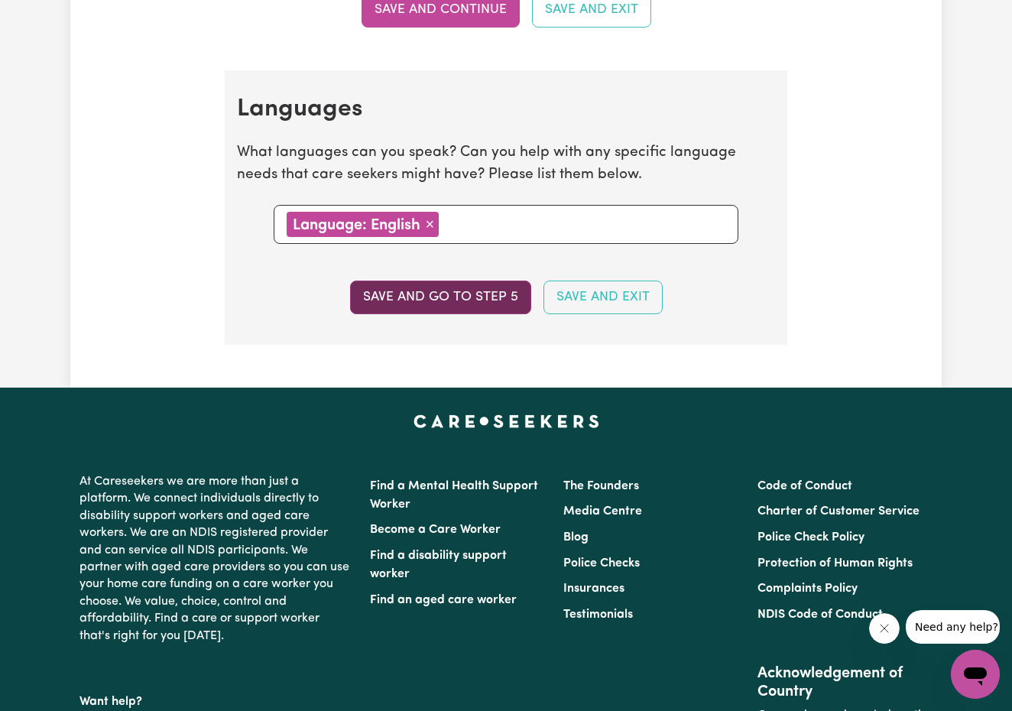
click at [433, 291] on button "Save and go to step 5" at bounding box center [440, 297] width 181 height 34
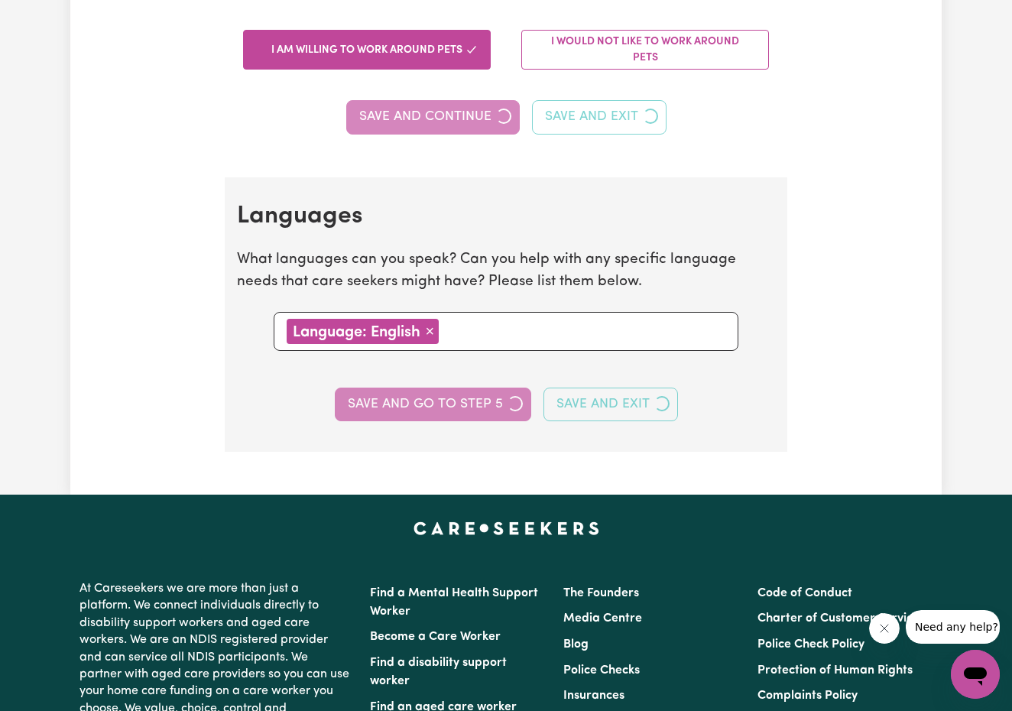
select select "I am providing services privately on my own"
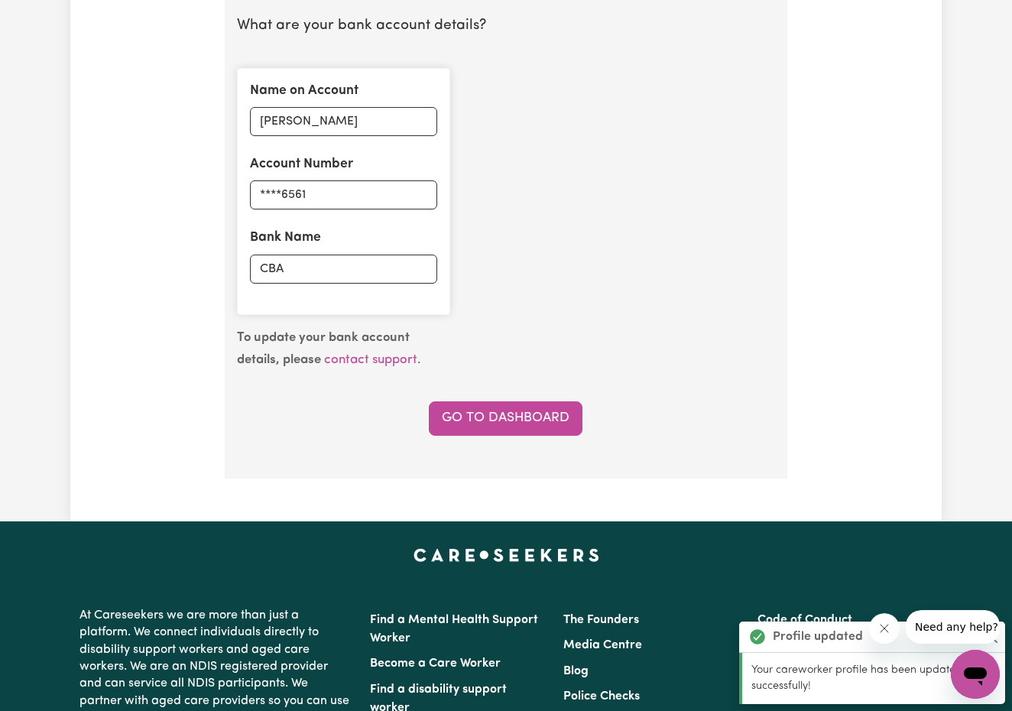
scroll to position [1136, 0]
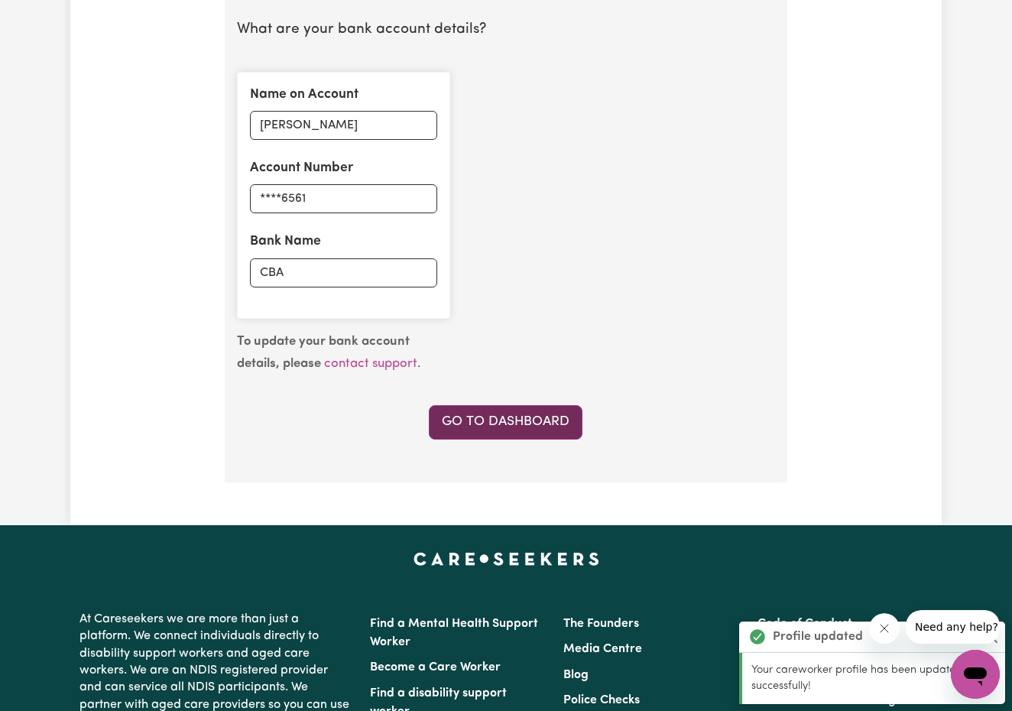
click at [496, 409] on link "Go to Dashboard" at bounding box center [506, 422] width 154 height 34
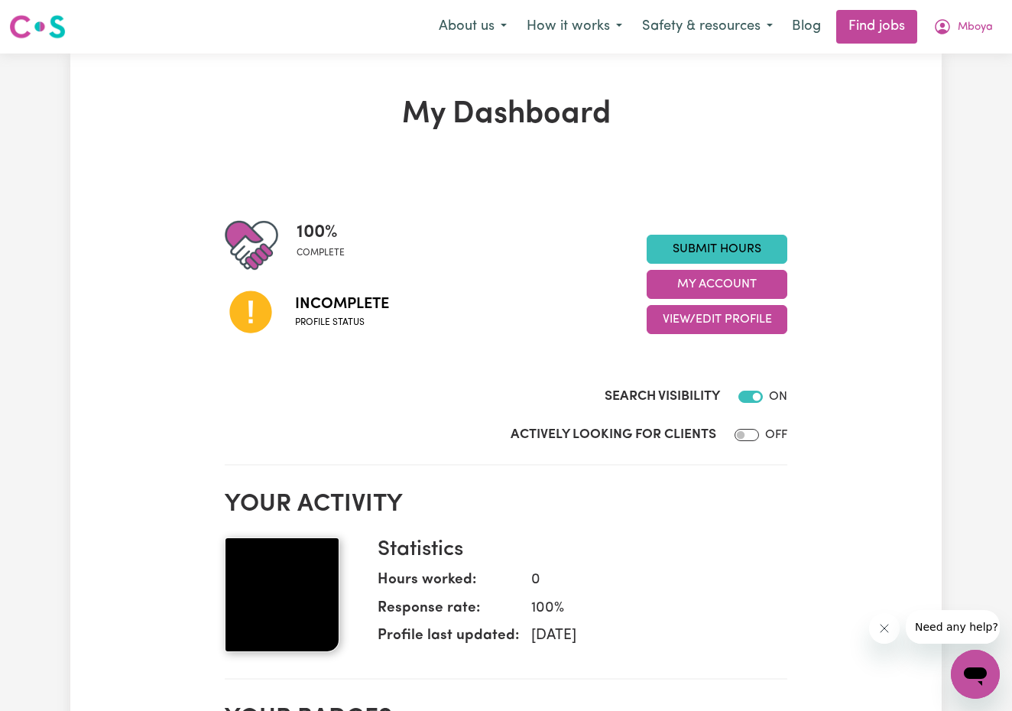
click at [307, 609] on img at bounding box center [282, 594] width 115 height 115
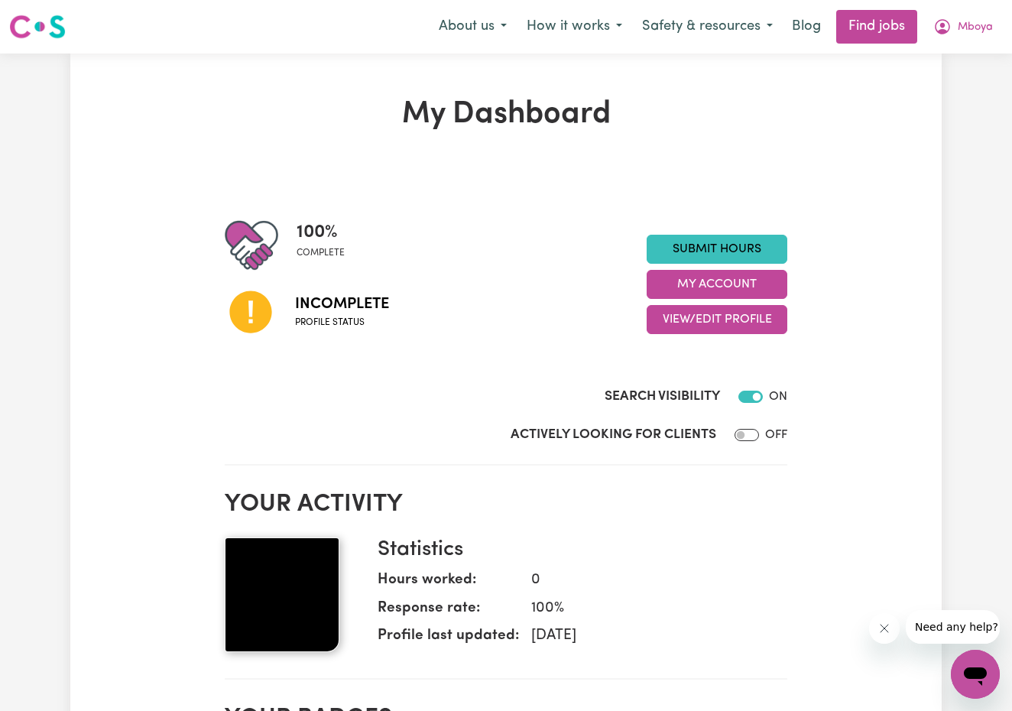
click at [307, 609] on img at bounding box center [282, 594] width 115 height 115
click at [725, 318] on button "View/Edit Profile" at bounding box center [717, 319] width 141 height 29
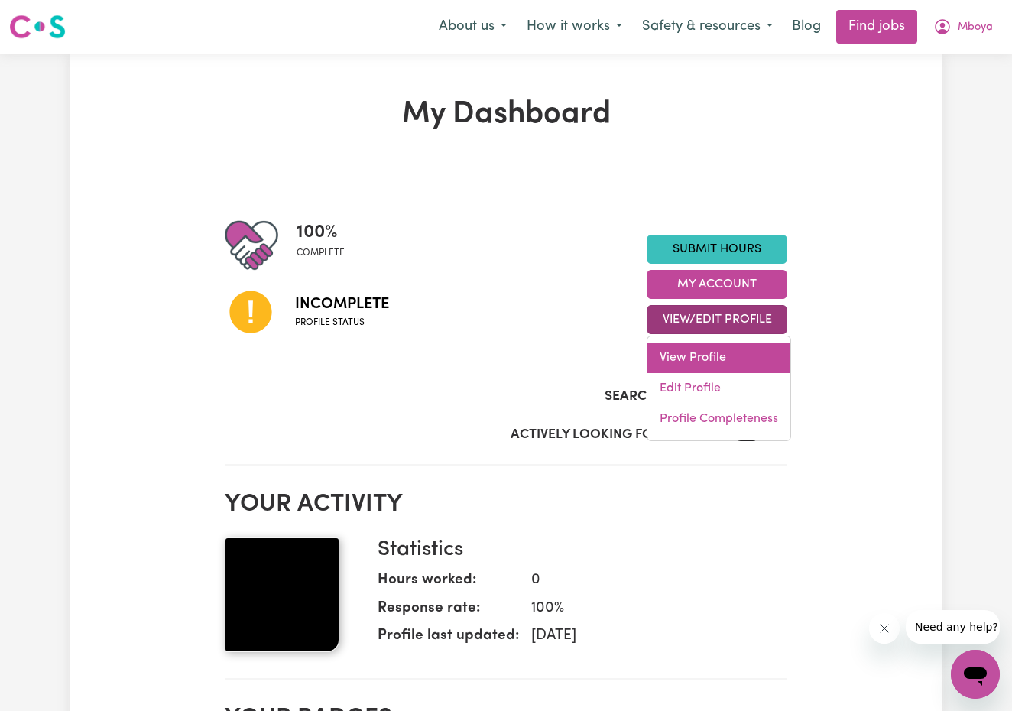
click at [706, 358] on link "View Profile" at bounding box center [718, 357] width 143 height 31
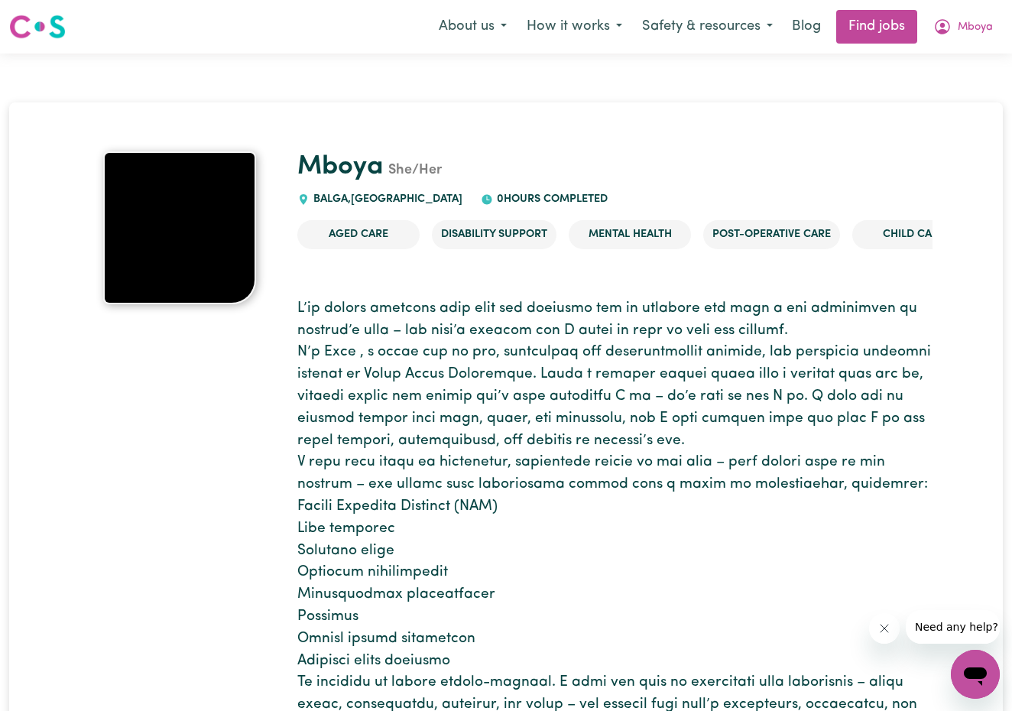
click at [203, 235] on img at bounding box center [179, 227] width 153 height 153
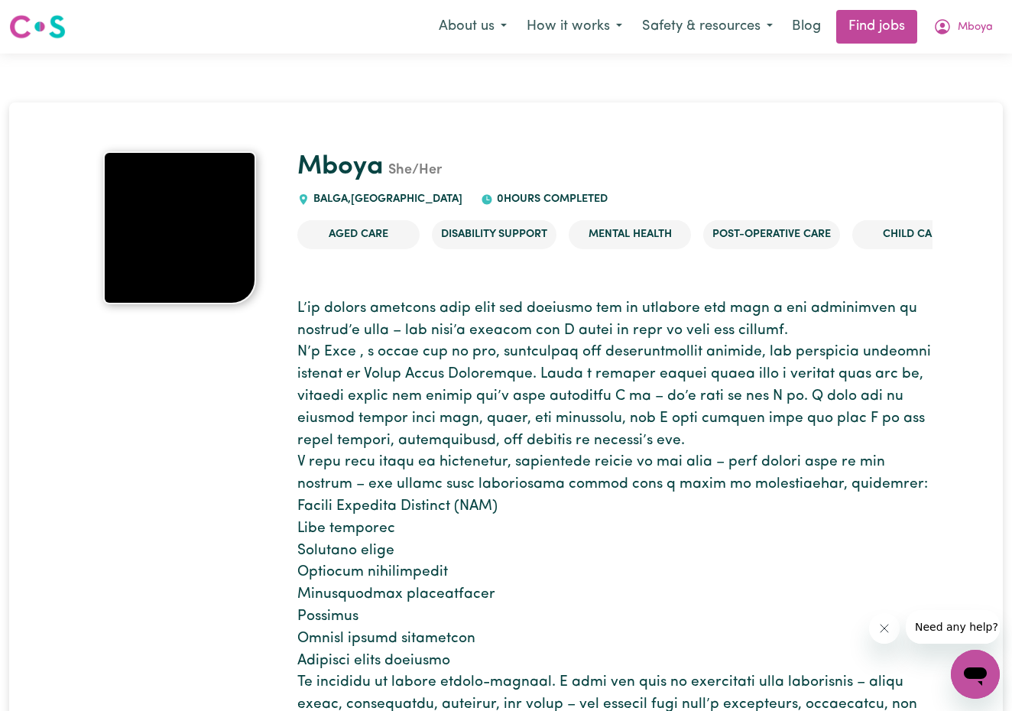
click at [203, 235] on img at bounding box center [179, 227] width 153 height 153
drag, startPoint x: 203, startPoint y: 235, endPoint x: 169, endPoint y: 228, distance: 34.3
click at [160, 229] on img at bounding box center [179, 227] width 153 height 153
click at [147, 167] on img at bounding box center [179, 227] width 153 height 153
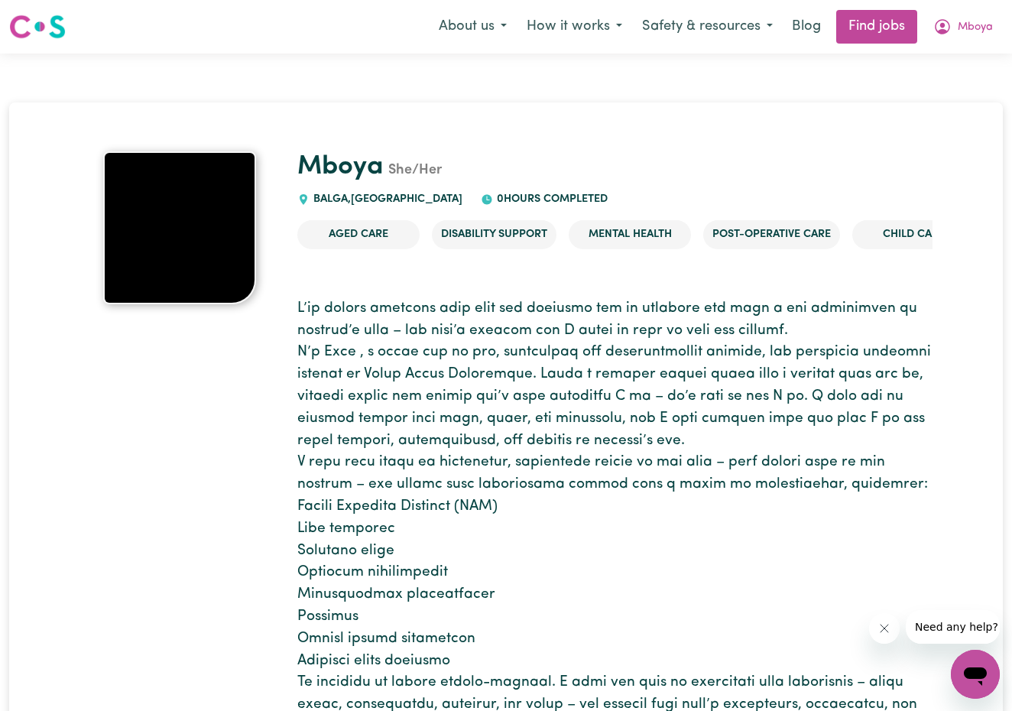
click at [147, 167] on img at bounding box center [179, 227] width 153 height 153
click at [145, 167] on img at bounding box center [179, 227] width 153 height 153
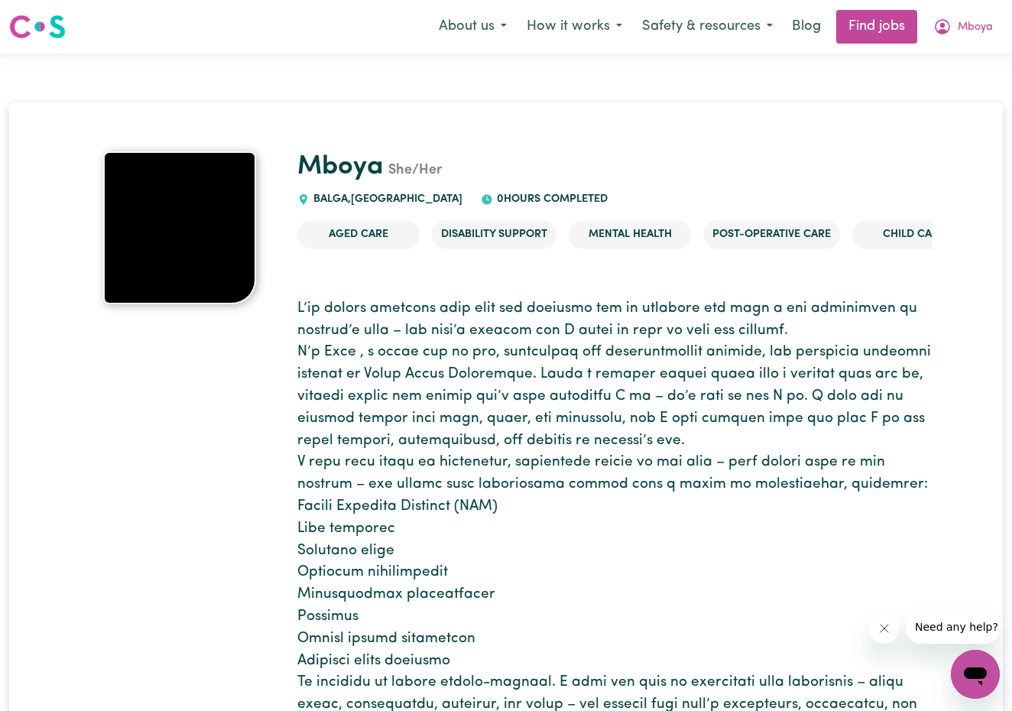
drag, startPoint x: 145, startPoint y: 167, endPoint x: 182, endPoint y: 259, distance: 98.8
click at [182, 259] on img at bounding box center [179, 227] width 153 height 153
click at [976, 28] on span "Mboya" at bounding box center [975, 27] width 35 height 17
click at [917, 90] on link "My Dashboard" at bounding box center [941, 87] width 121 height 29
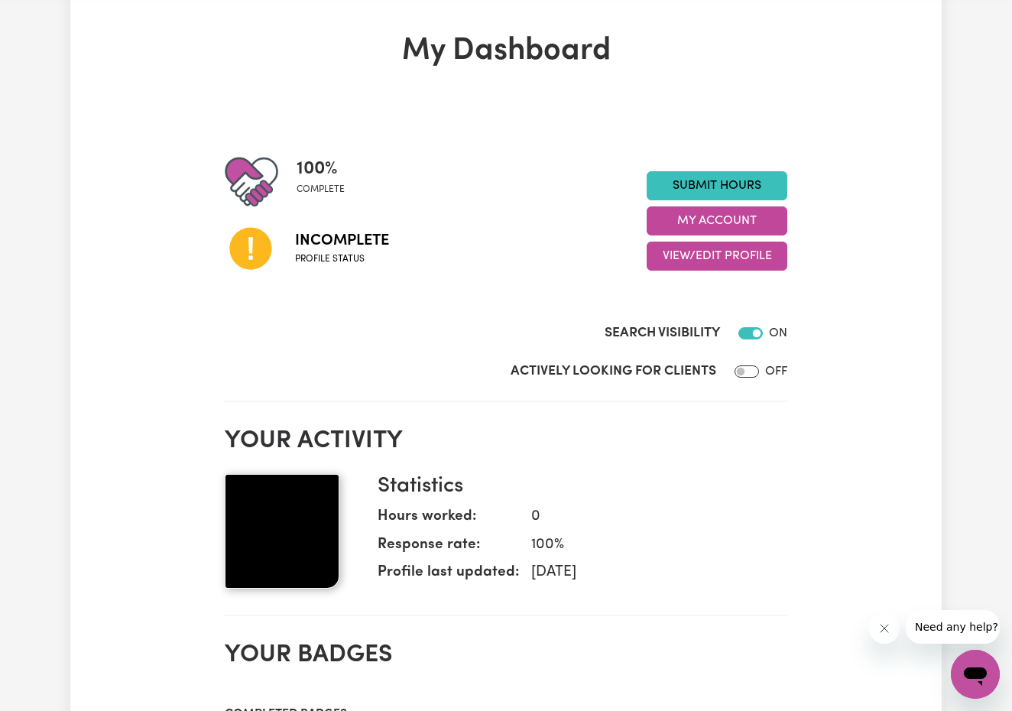
scroll to position [69, 0]
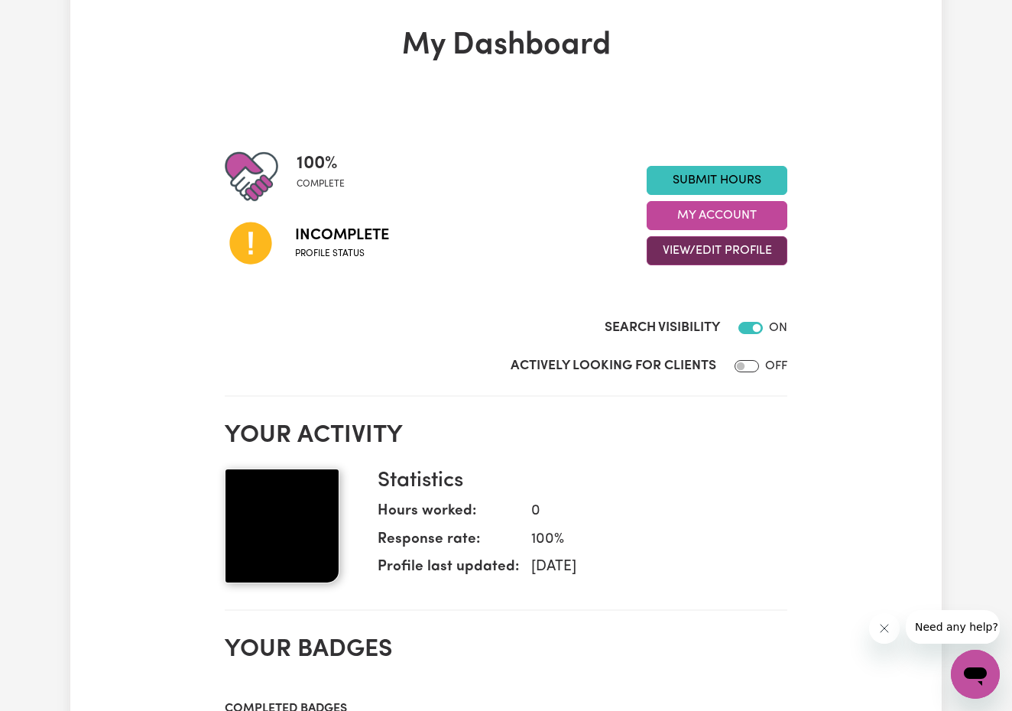
click at [744, 245] on button "View/Edit Profile" at bounding box center [717, 250] width 141 height 29
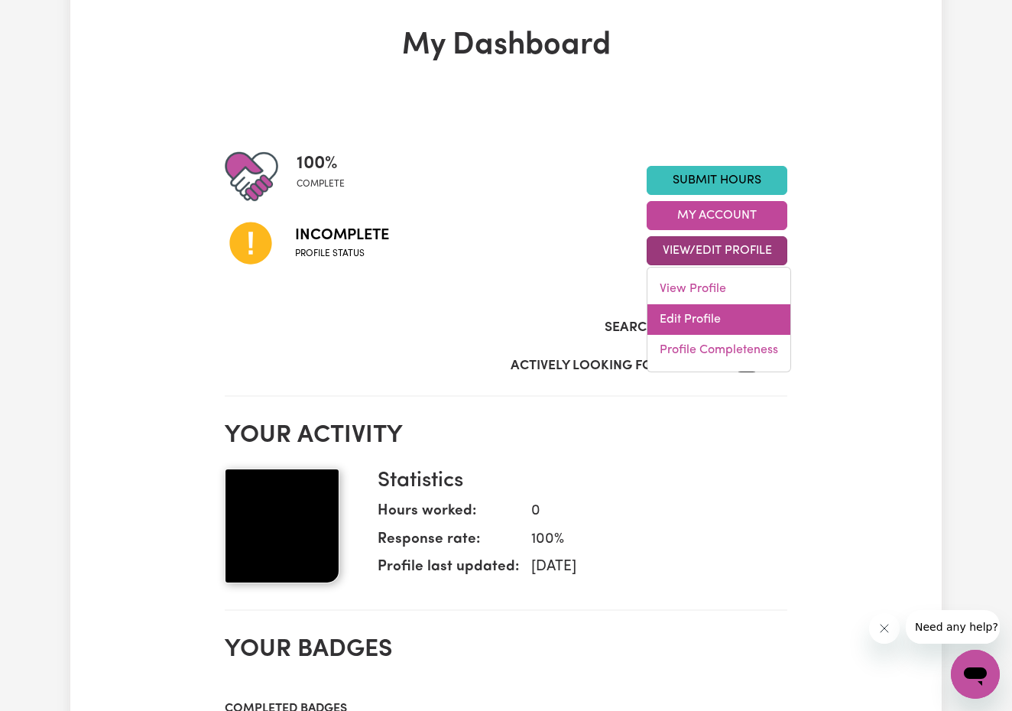
click at [705, 316] on link "Edit Profile" at bounding box center [718, 319] width 143 height 31
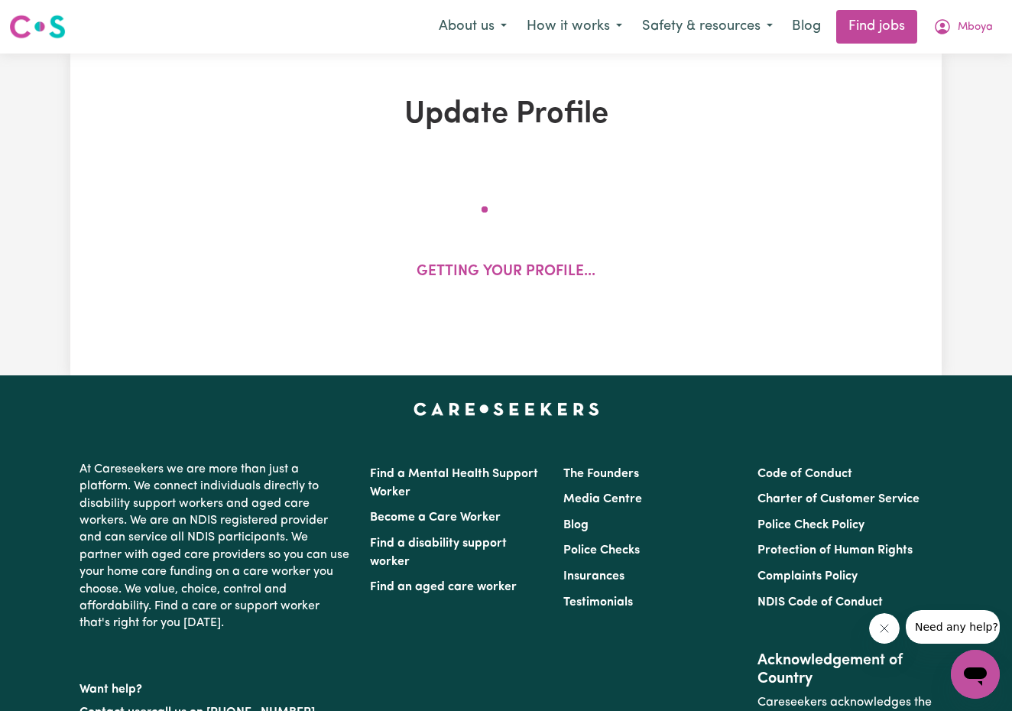
select select "[DEMOGRAPHIC_DATA]"
select select "Student Visa"
select select "Studying a healthcare related degree or qualification"
select select "60"
select select "70"
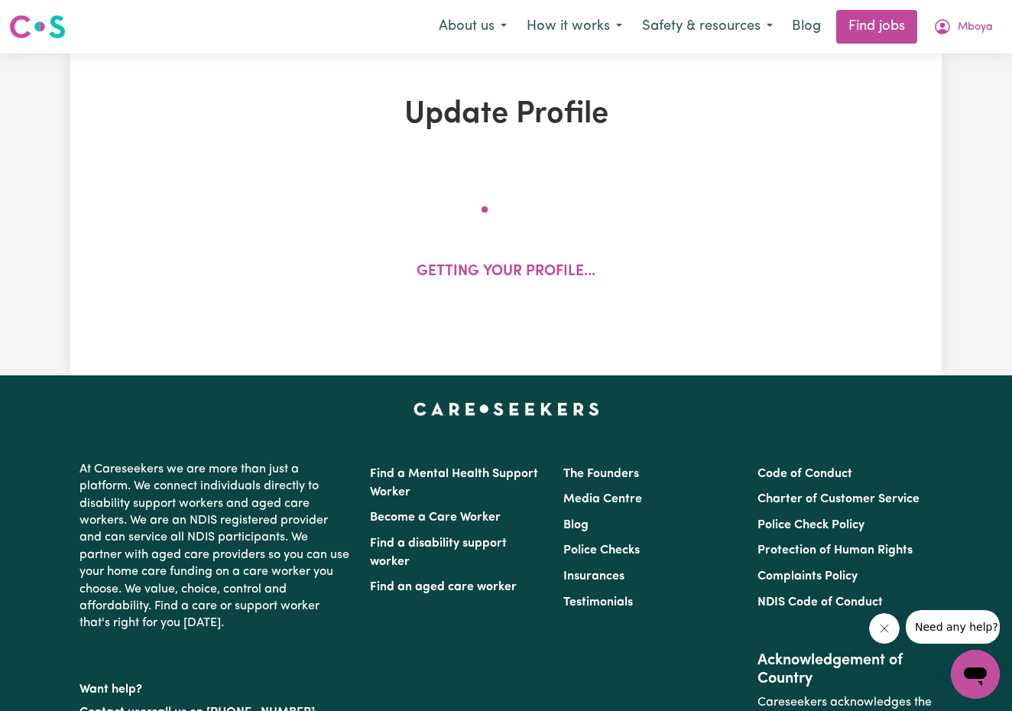
select select "85"
select select "120"
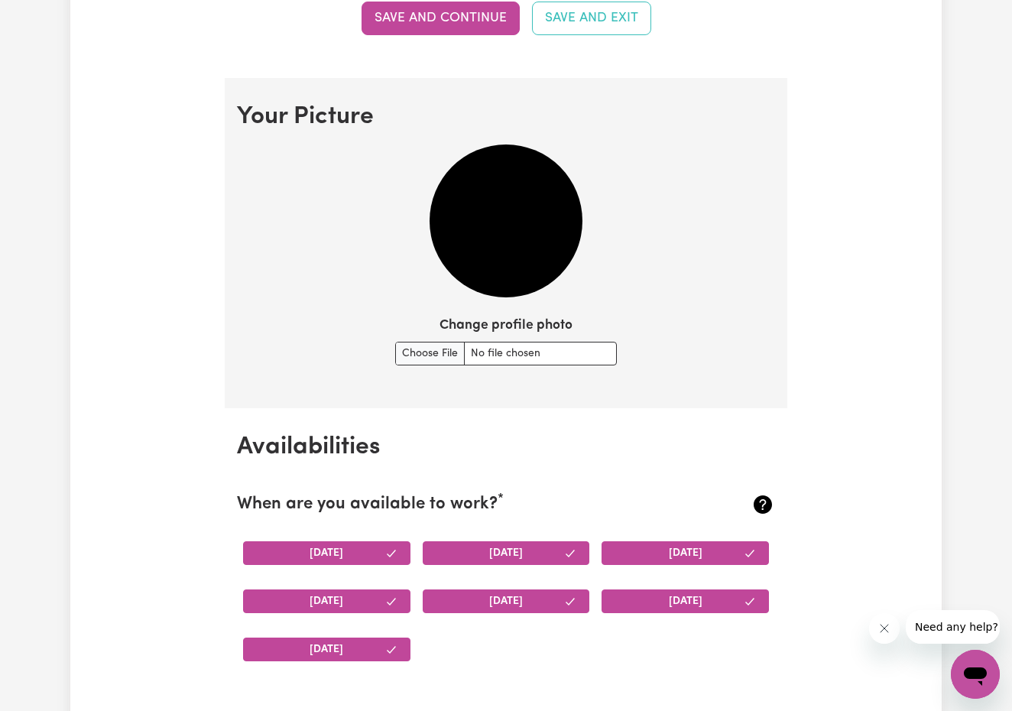
scroll to position [1055, 0]
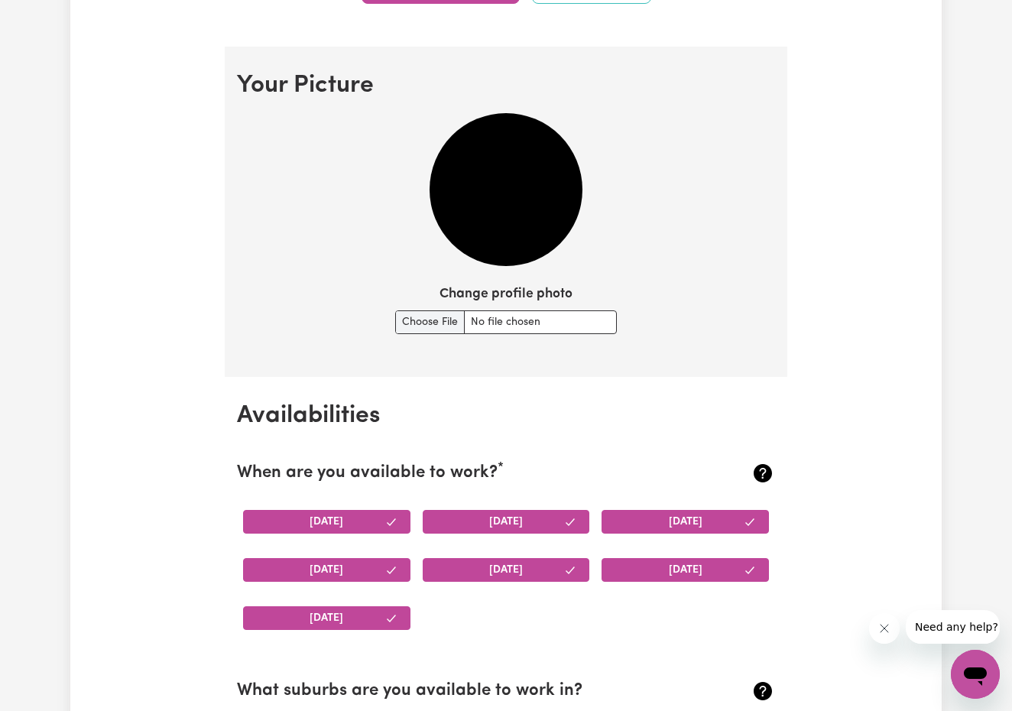
click at [434, 319] on input "Change profile photo" at bounding box center [506, 322] width 222 height 24
type input "C:\fakepath\IMG20210112142047.jpg"
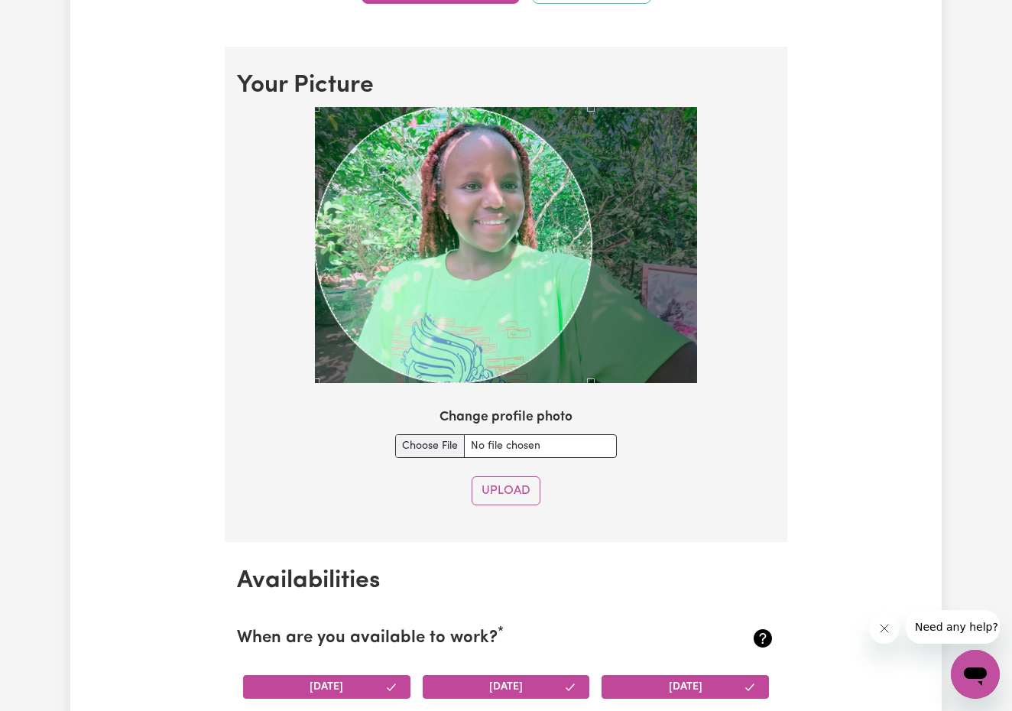
click at [647, 302] on div at bounding box center [506, 245] width 382 height 277
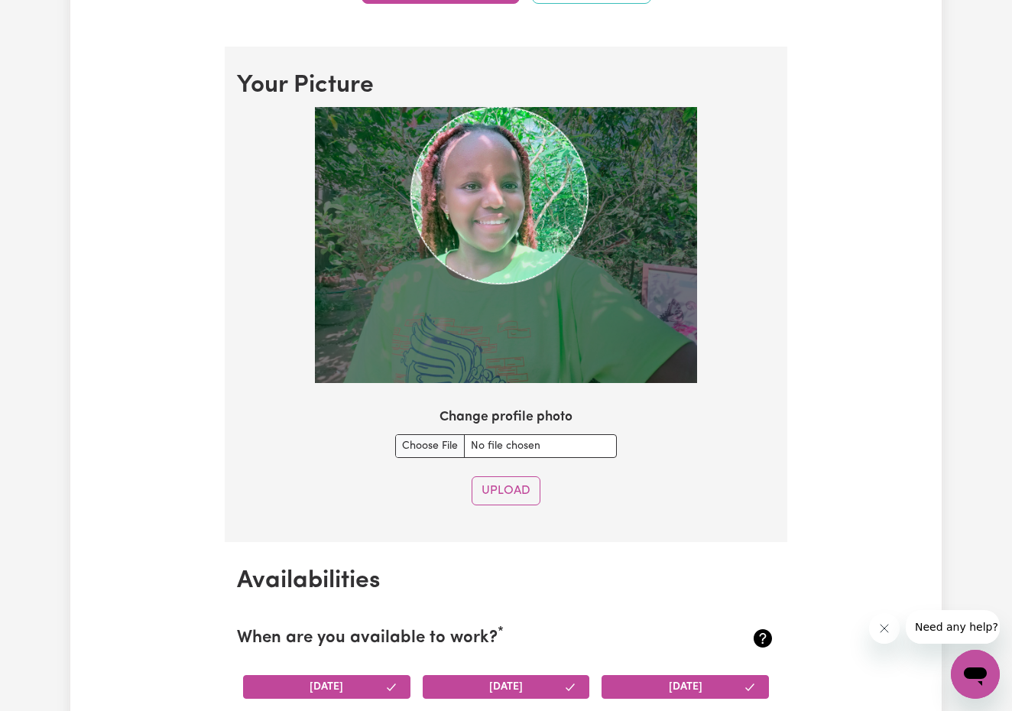
click at [355, 153] on img at bounding box center [506, 245] width 382 height 277
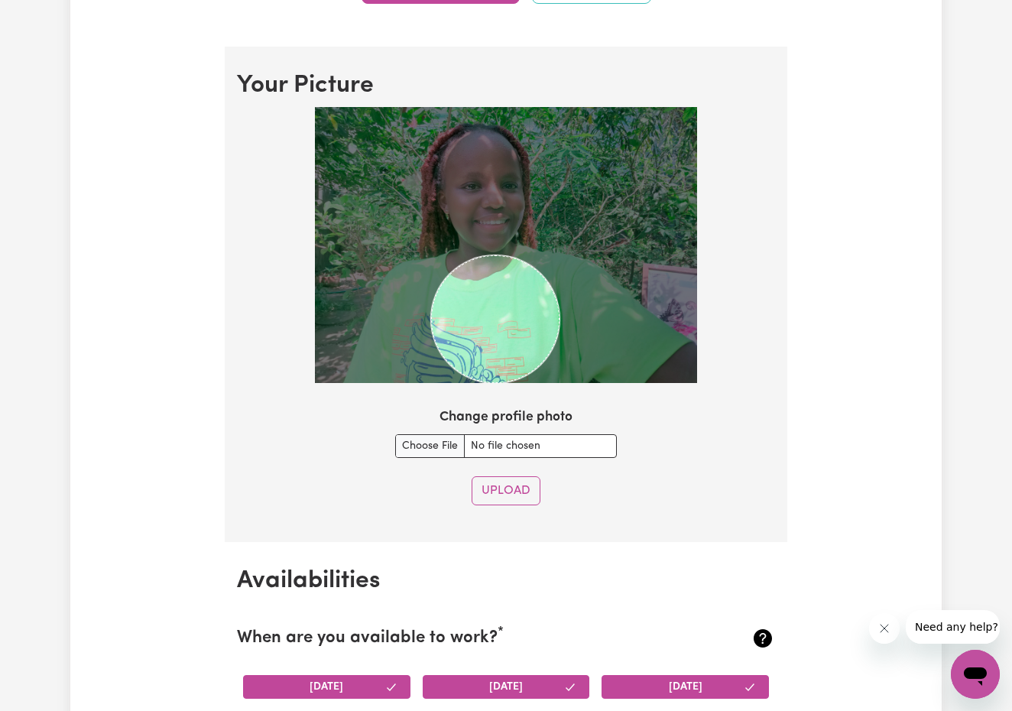
click at [597, 275] on img at bounding box center [506, 245] width 382 height 277
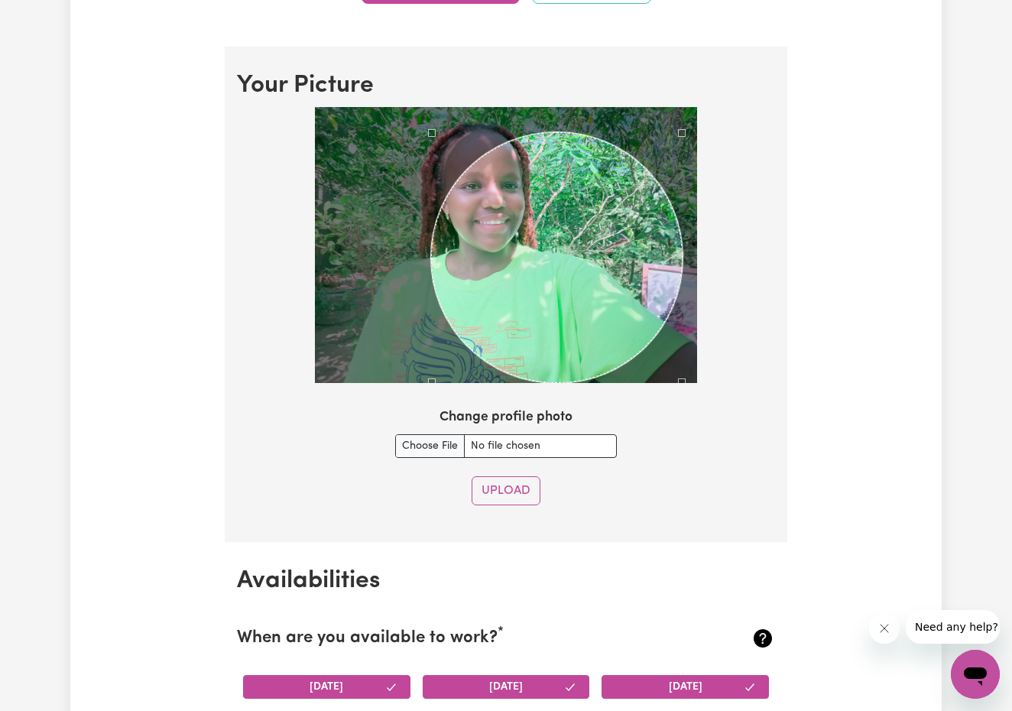
click at [682, 67] on section "Your Picture Change profile photo Upload" at bounding box center [506, 294] width 563 height 495
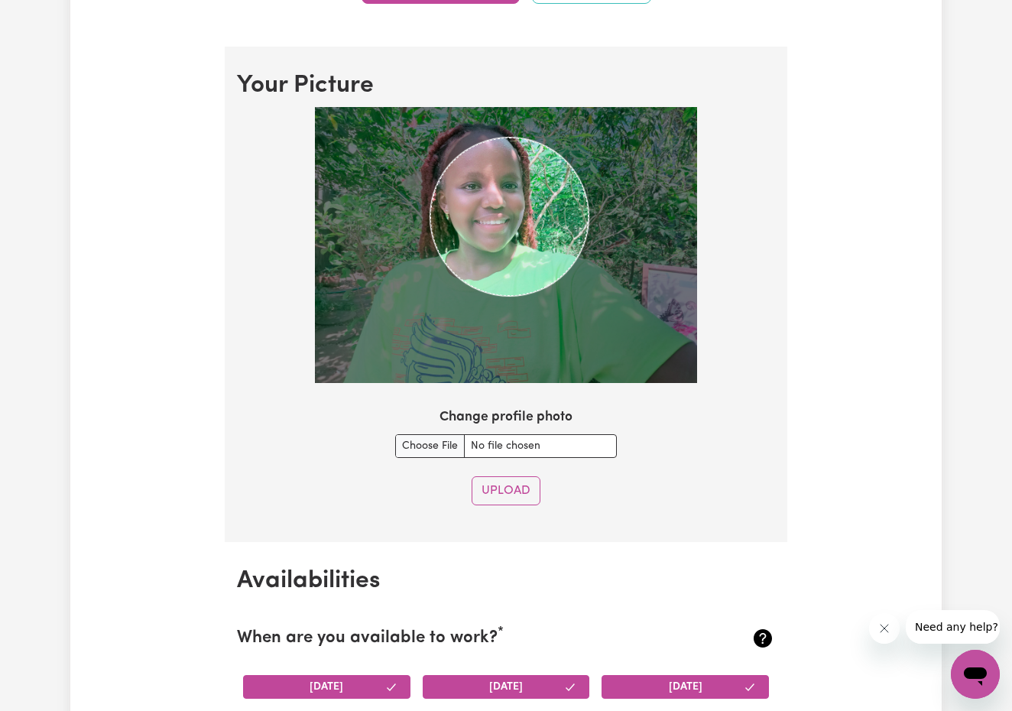
click at [608, 403] on section "Your Picture Change profile photo Upload" at bounding box center [506, 294] width 563 height 495
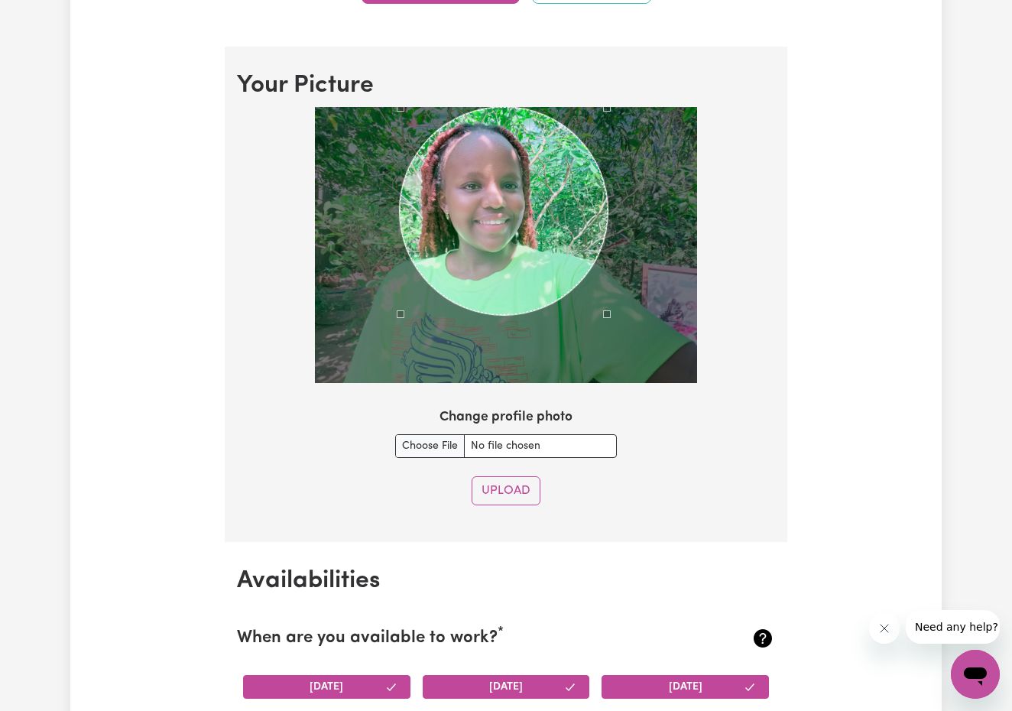
click at [356, 76] on section "Your Picture Change profile photo Upload" at bounding box center [506, 294] width 563 height 495
click at [375, 109] on div at bounding box center [506, 245] width 382 height 277
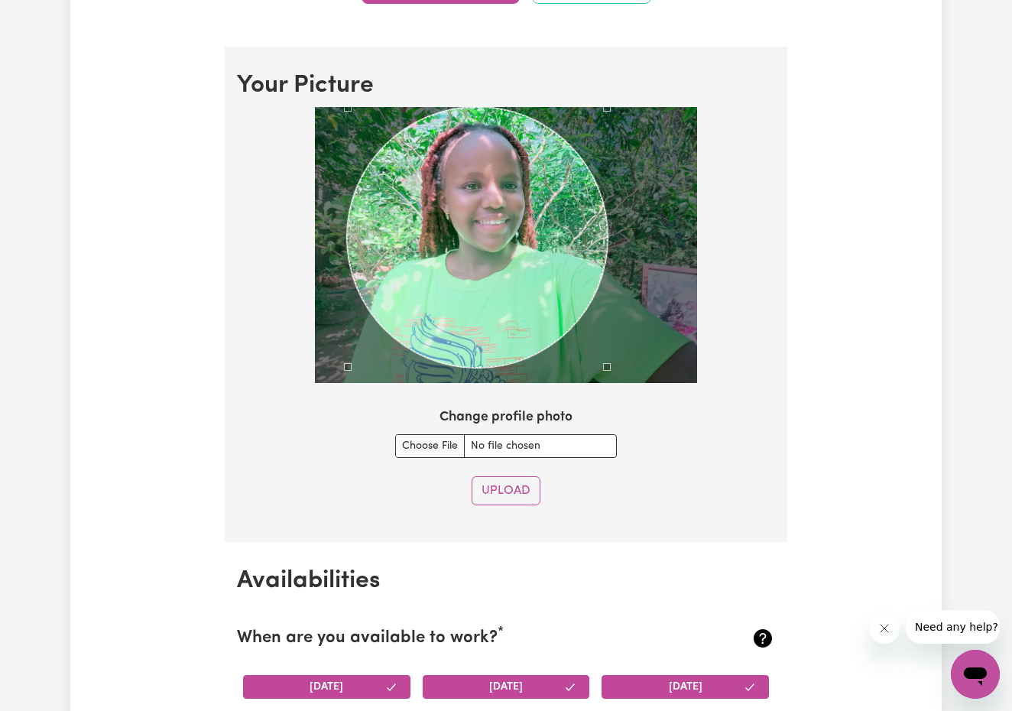
click at [350, 324] on div at bounding box center [506, 245] width 382 height 277
click at [637, 96] on section "Your Picture Change profile photo Upload" at bounding box center [506, 294] width 563 height 495
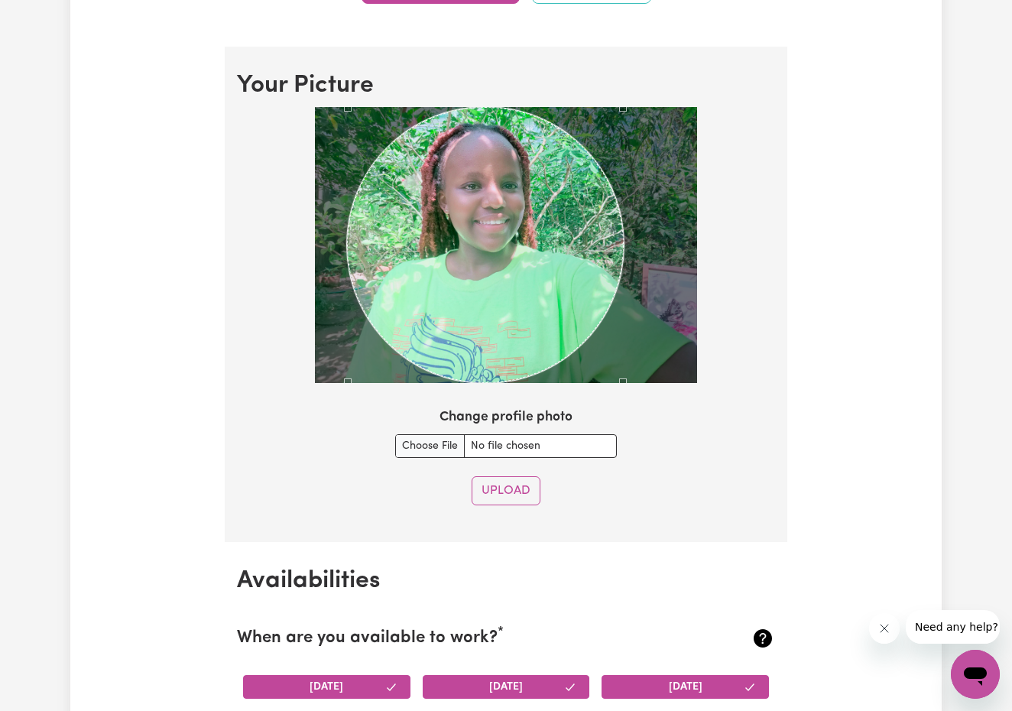
click at [646, 358] on div at bounding box center [506, 245] width 382 height 277
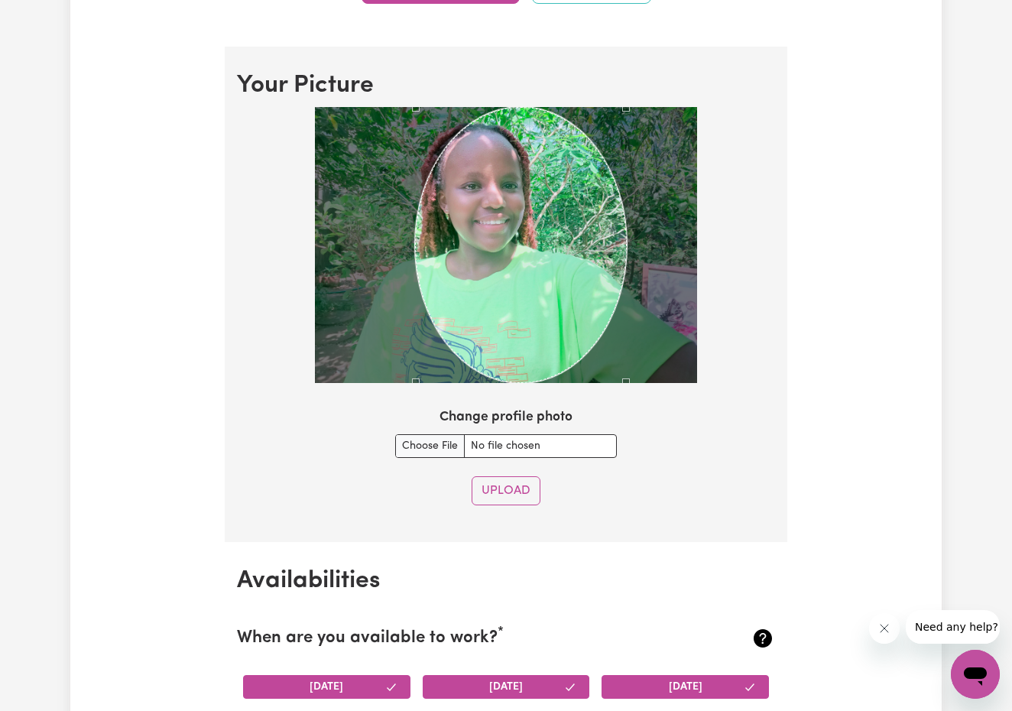
click at [303, 91] on section "Your Picture Change profile photo Upload" at bounding box center [506, 294] width 563 height 495
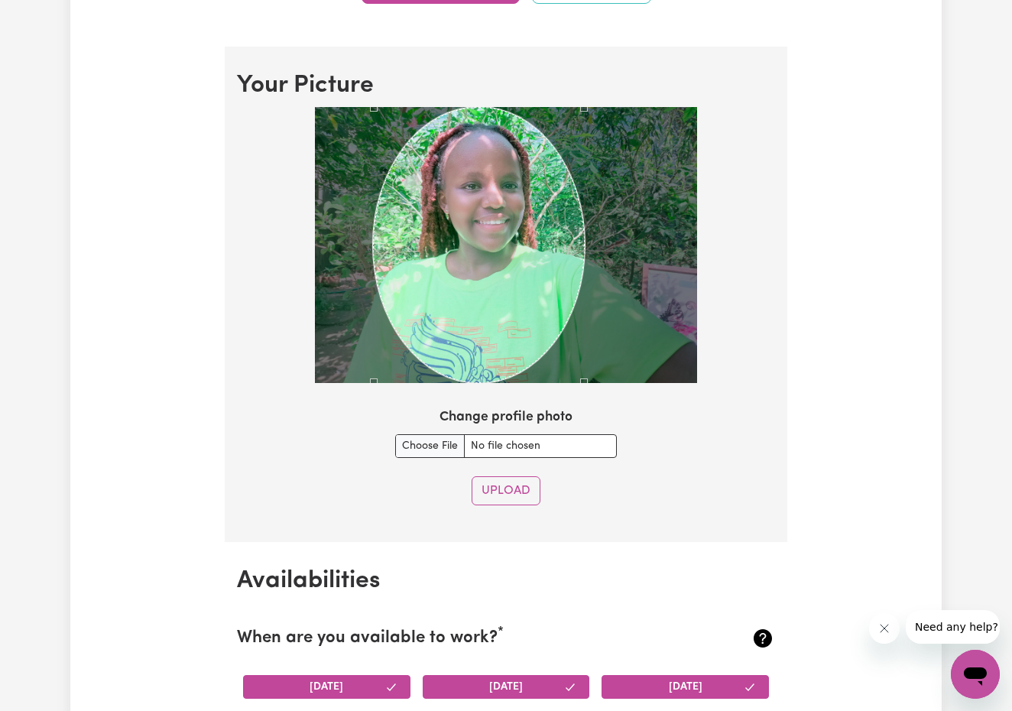
click at [381, 172] on div at bounding box center [506, 245] width 382 height 277
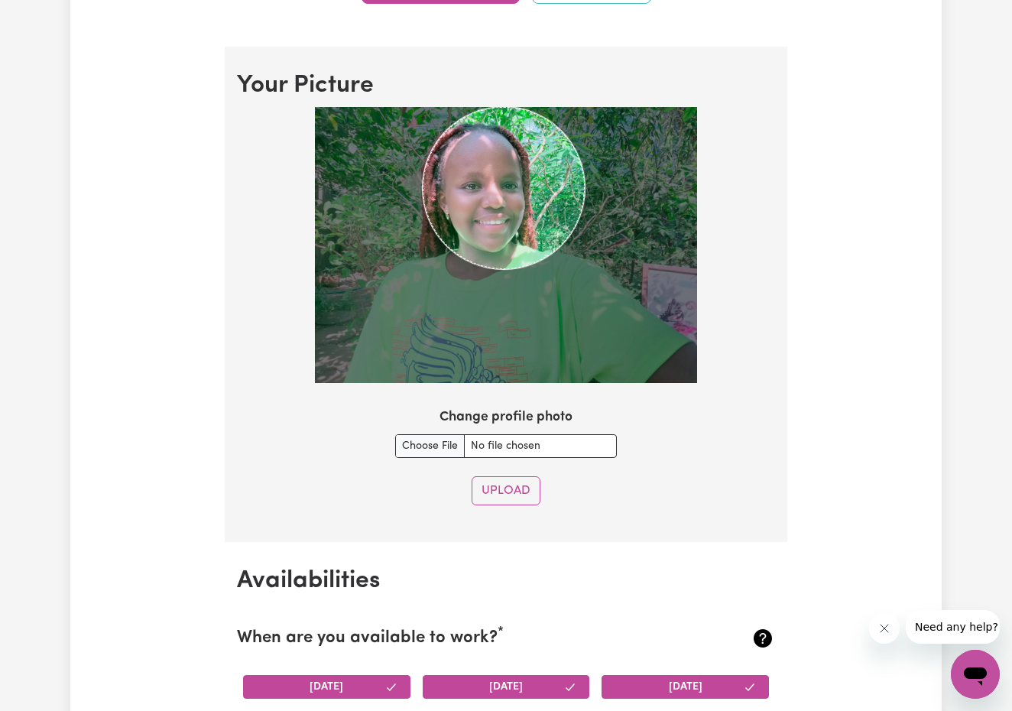
click at [384, 156] on img at bounding box center [506, 245] width 382 height 277
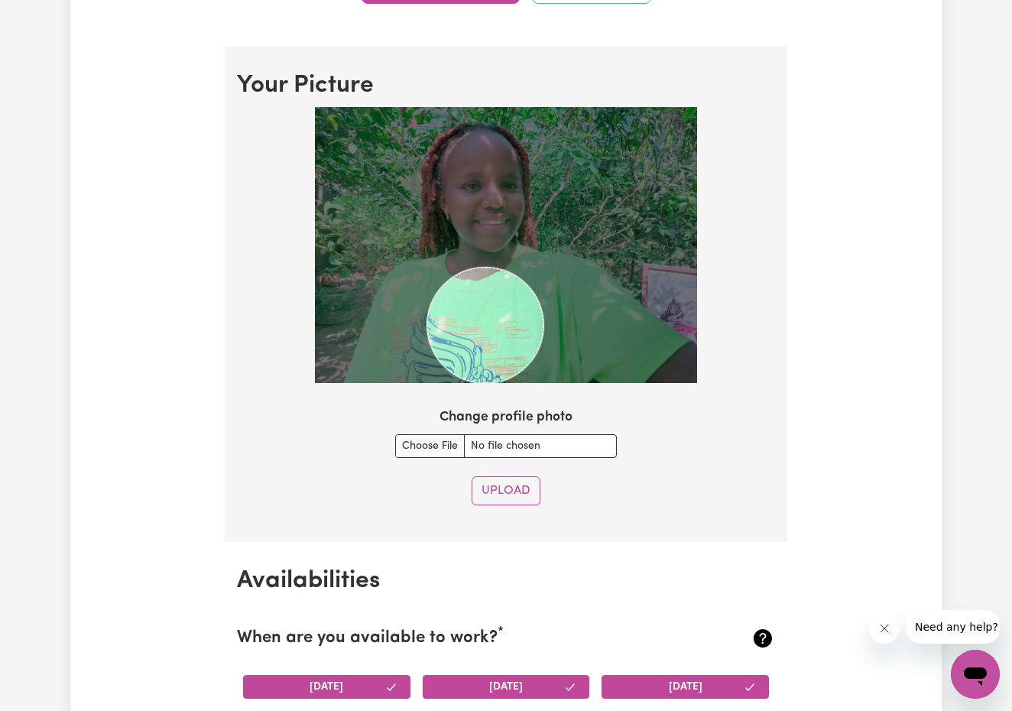
click at [625, 287] on img at bounding box center [506, 245] width 382 height 277
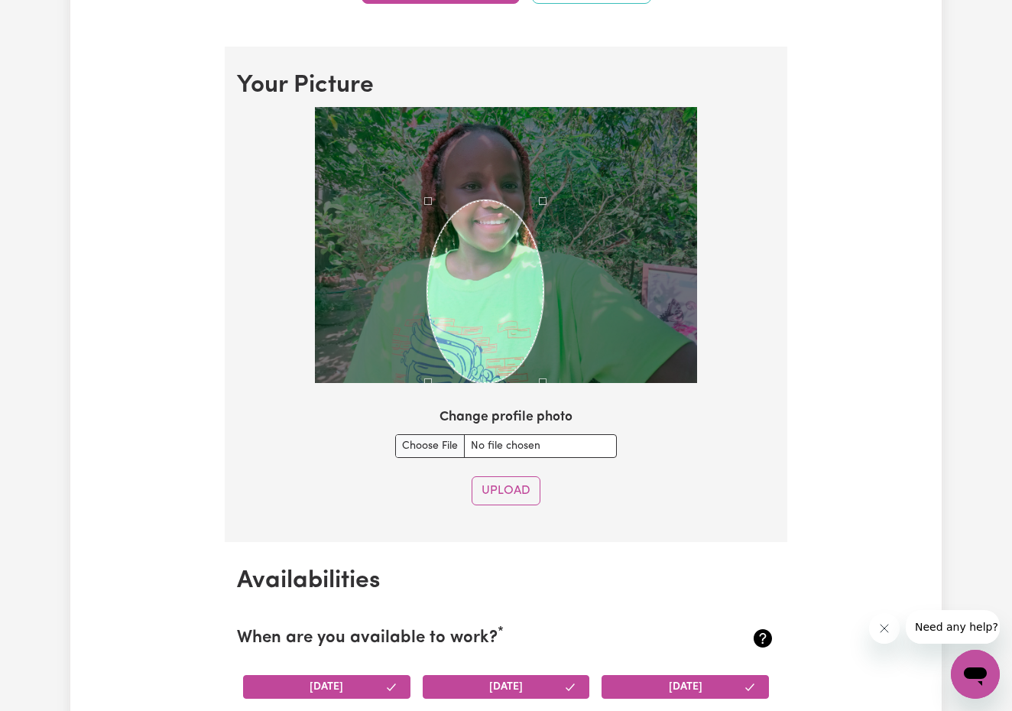
click at [364, 86] on section "Your Picture Change profile photo Upload" at bounding box center [506, 294] width 563 height 495
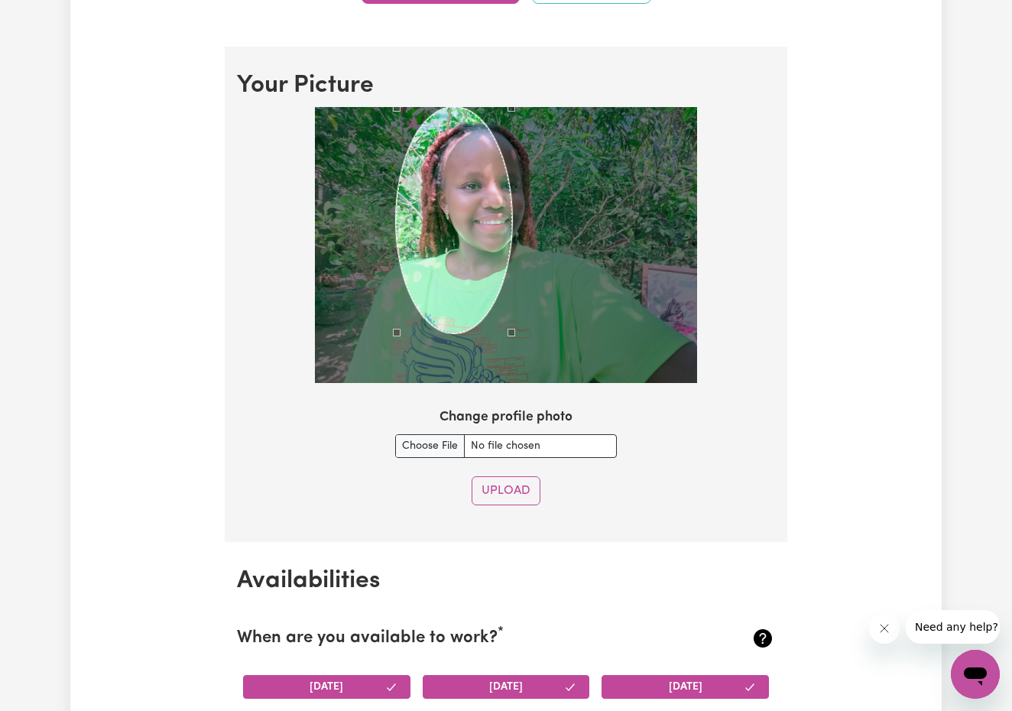
click at [399, 223] on div "Use the arrow keys to move the crop selection area" at bounding box center [454, 220] width 116 height 227
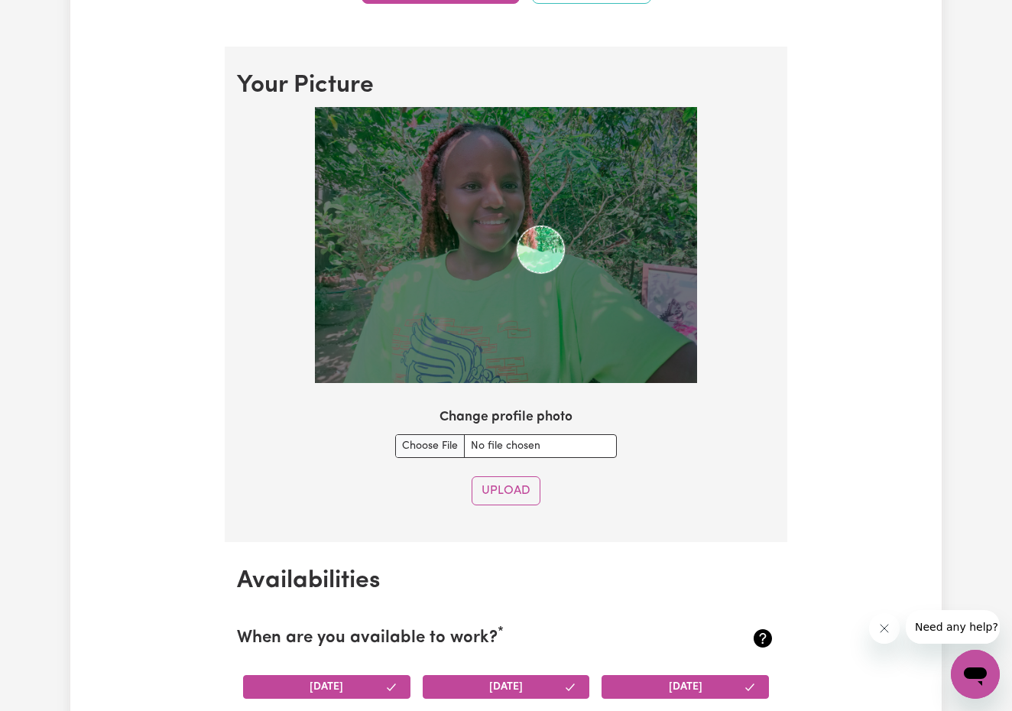
click at [563, 225] on img at bounding box center [506, 245] width 382 height 277
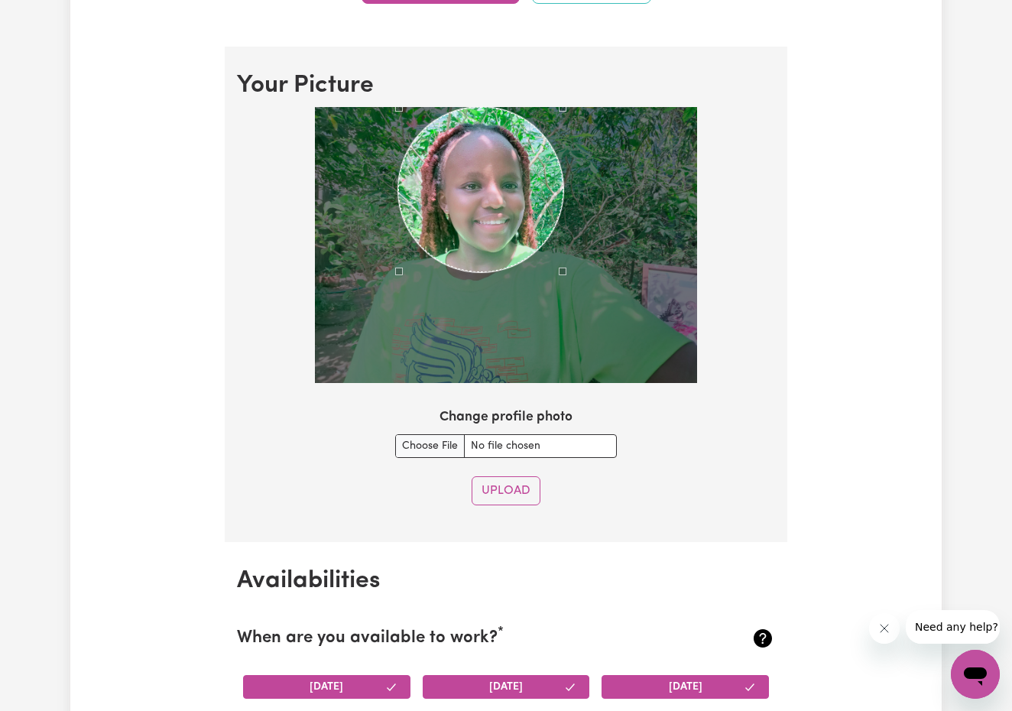
click at [329, 160] on div at bounding box center [506, 245] width 382 height 277
click at [584, 280] on div at bounding box center [506, 245] width 382 height 277
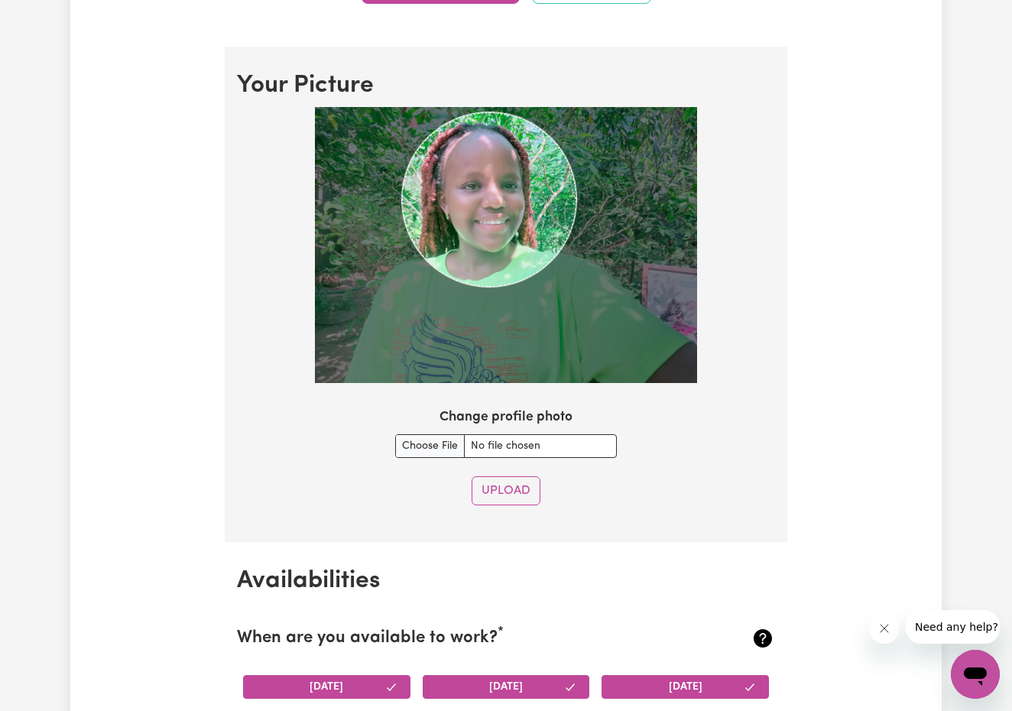
click at [602, 356] on img at bounding box center [506, 245] width 382 height 277
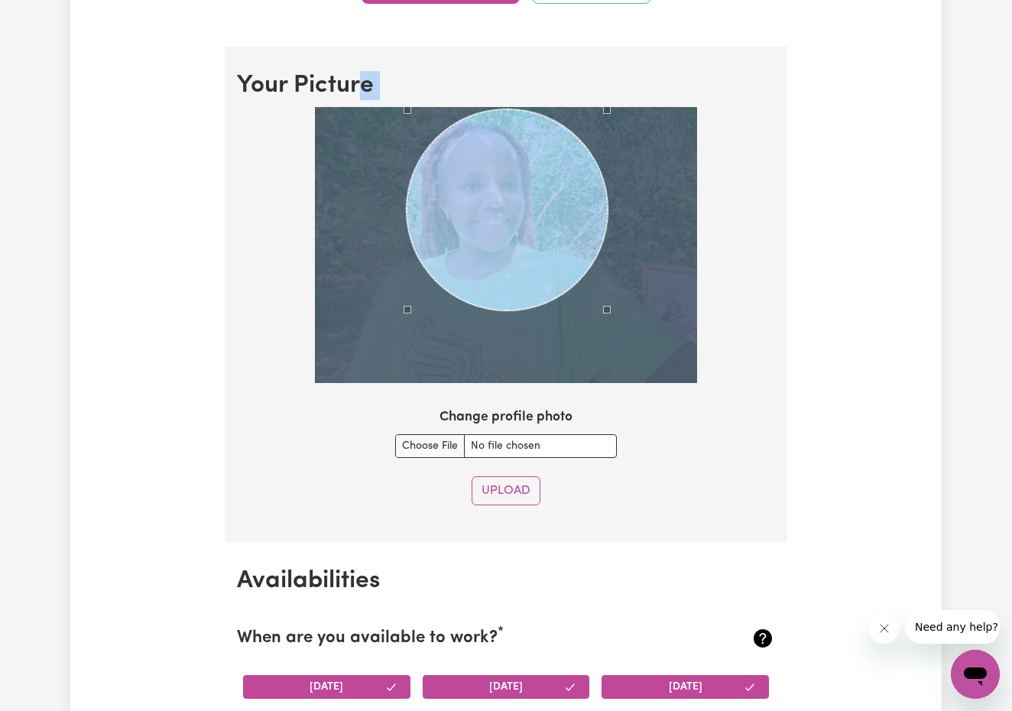
drag, startPoint x: 410, startPoint y: 104, endPoint x: 365, endPoint y: 86, distance: 47.7
click at [365, 86] on section "Your Picture Change profile photo Upload" at bounding box center [506, 294] width 563 height 495
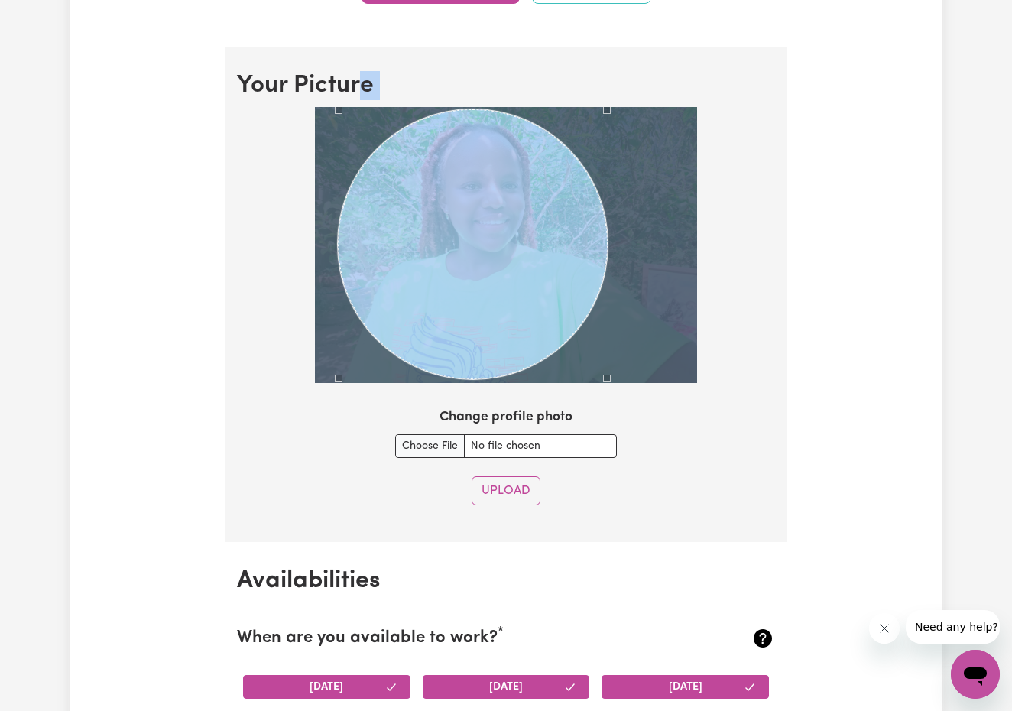
click at [342, 245] on div "Use the arrow keys to move the crop selection area" at bounding box center [473, 244] width 270 height 270
click at [644, 92] on section "Your Picture Change profile photo Upload" at bounding box center [506, 294] width 563 height 495
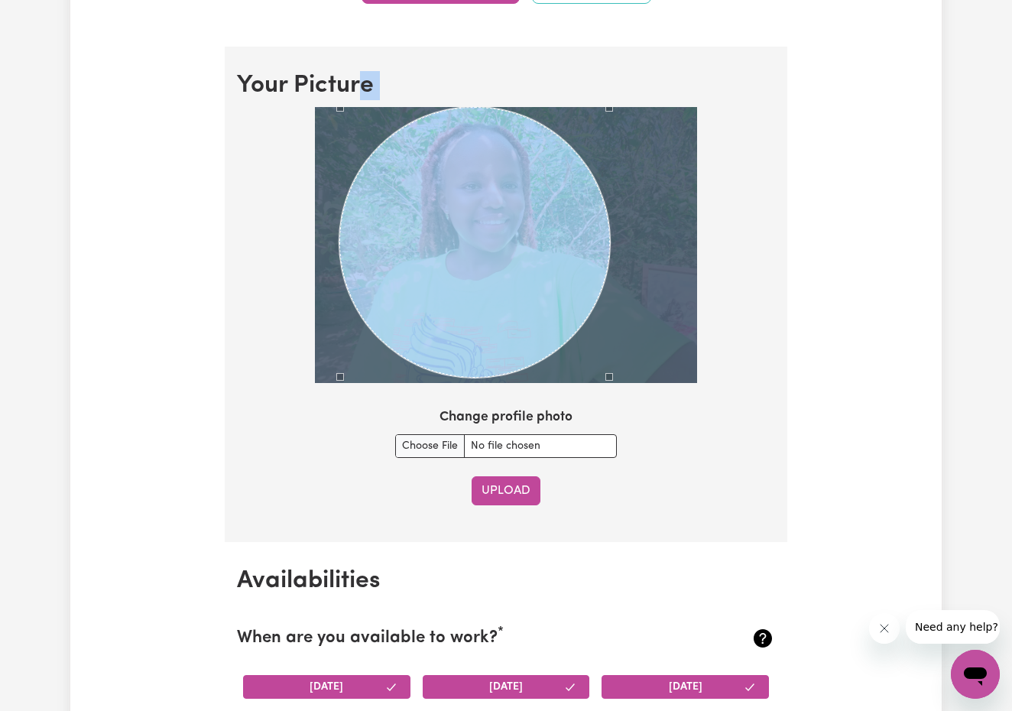
click at [520, 490] on button "Upload" at bounding box center [506, 490] width 69 height 29
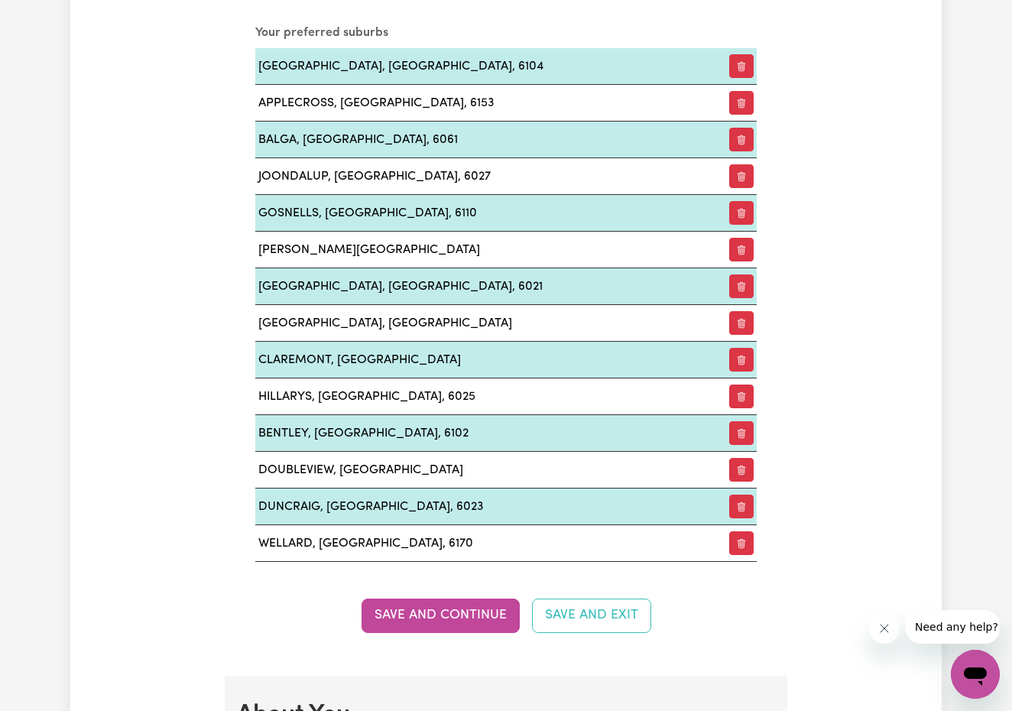
scroll to position [1789, 0]
